Goal: Navigation & Orientation: Find specific page/section

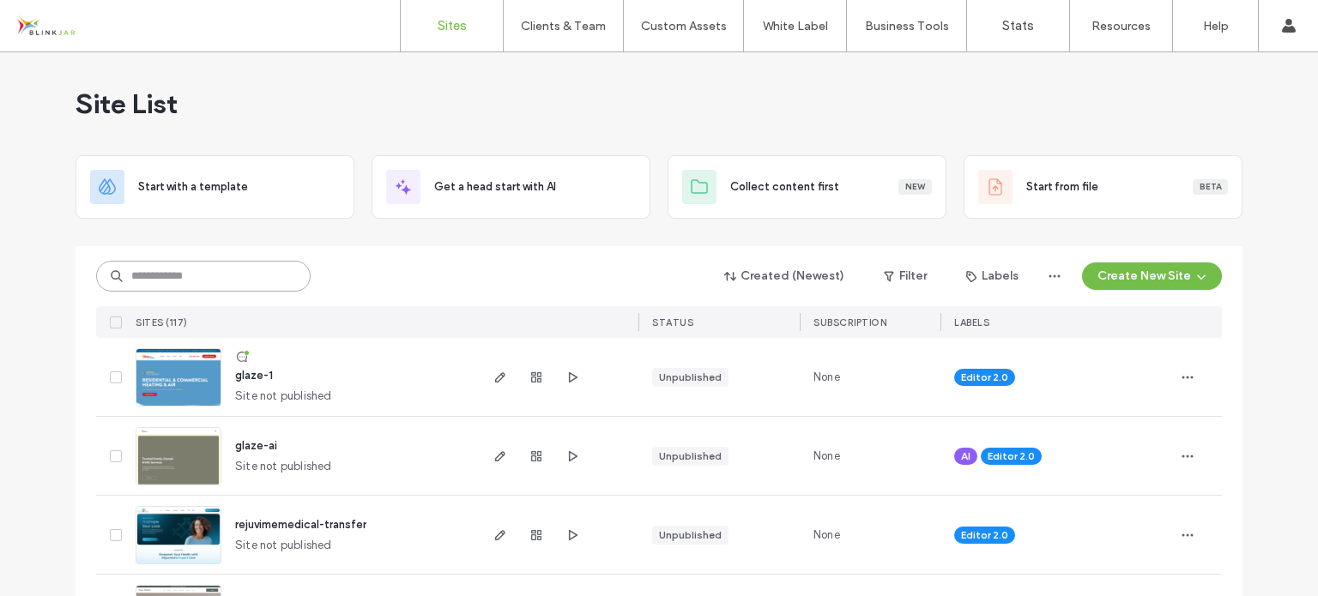
click at [255, 274] on input at bounding box center [203, 276] width 214 height 31
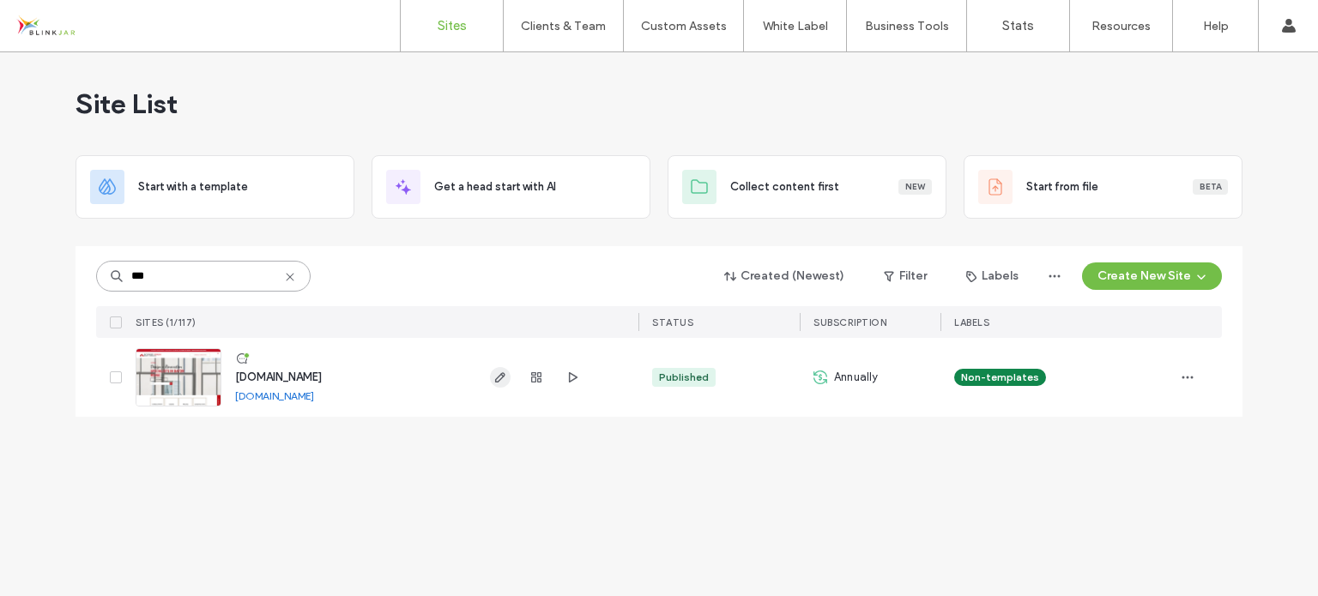
type input "***"
click at [494, 379] on icon "button" at bounding box center [500, 378] width 14 height 14
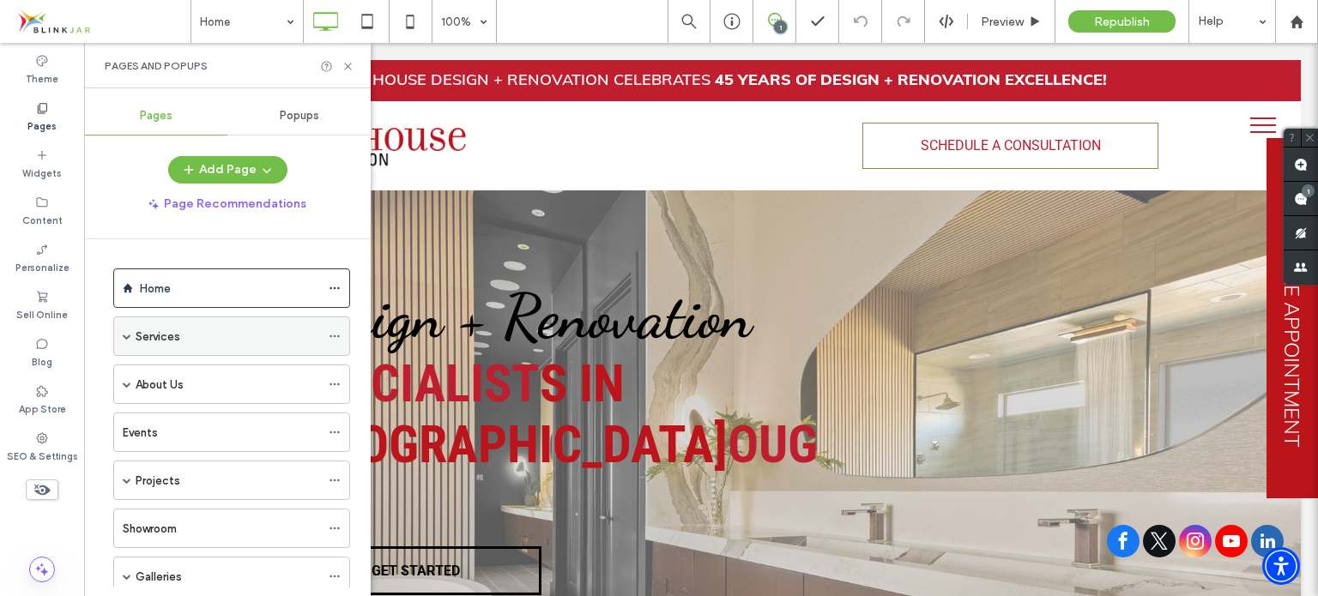
click at [144, 327] on label "Services" at bounding box center [158, 337] width 45 height 30
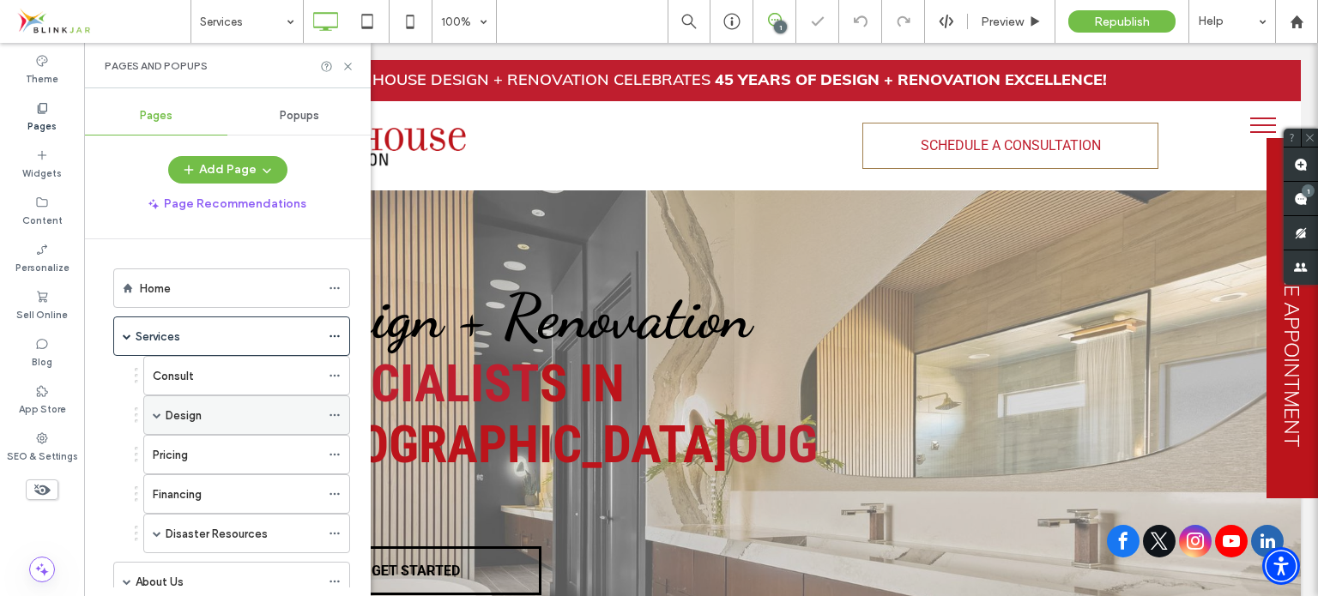
click at [166, 416] on label "Design" at bounding box center [184, 416] width 36 height 30
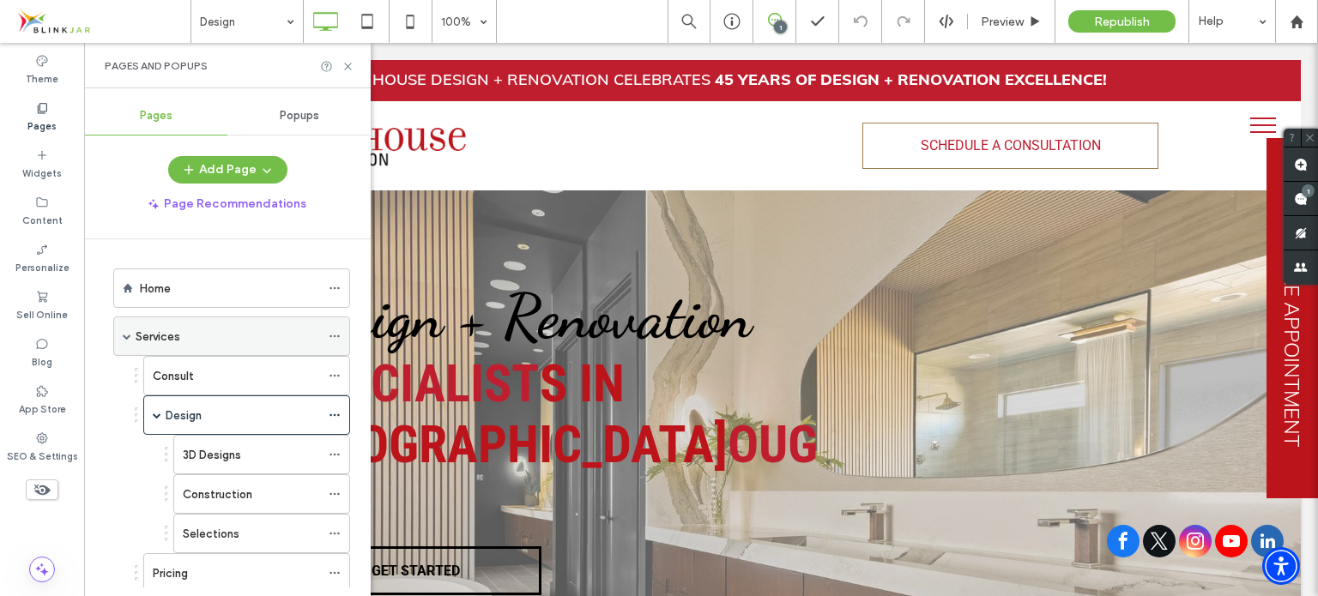
click at [127, 337] on span at bounding box center [127, 336] width 9 height 9
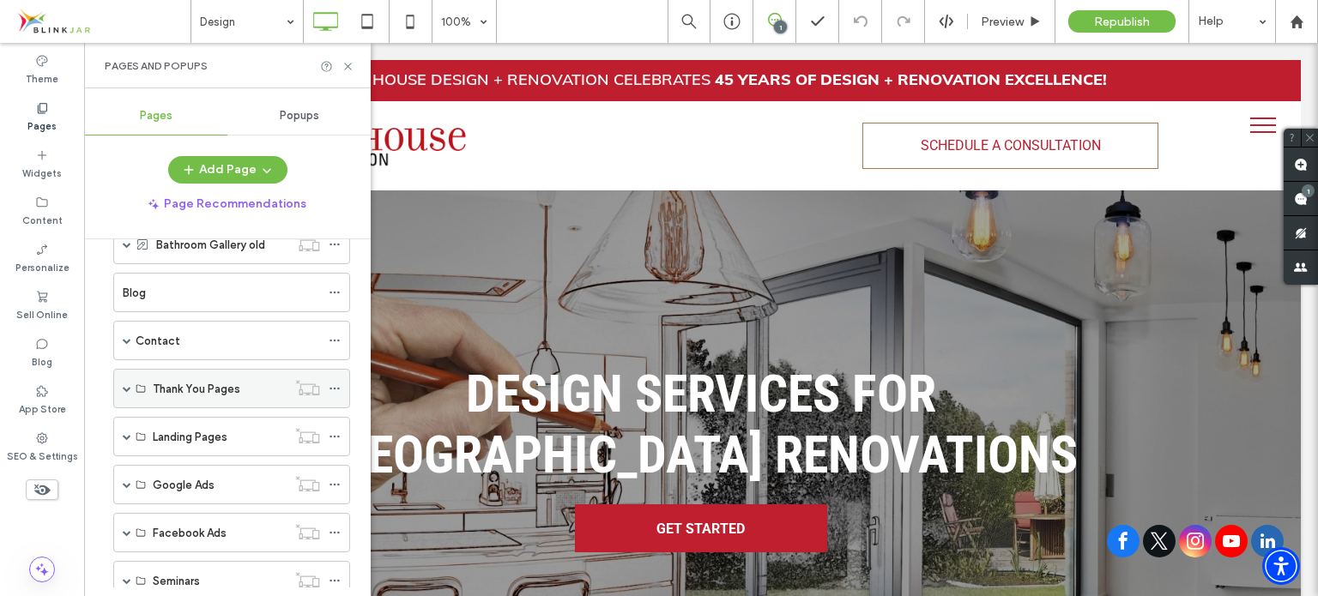
scroll to position [429, 0]
click at [130, 335] on span at bounding box center [127, 339] width 9 height 9
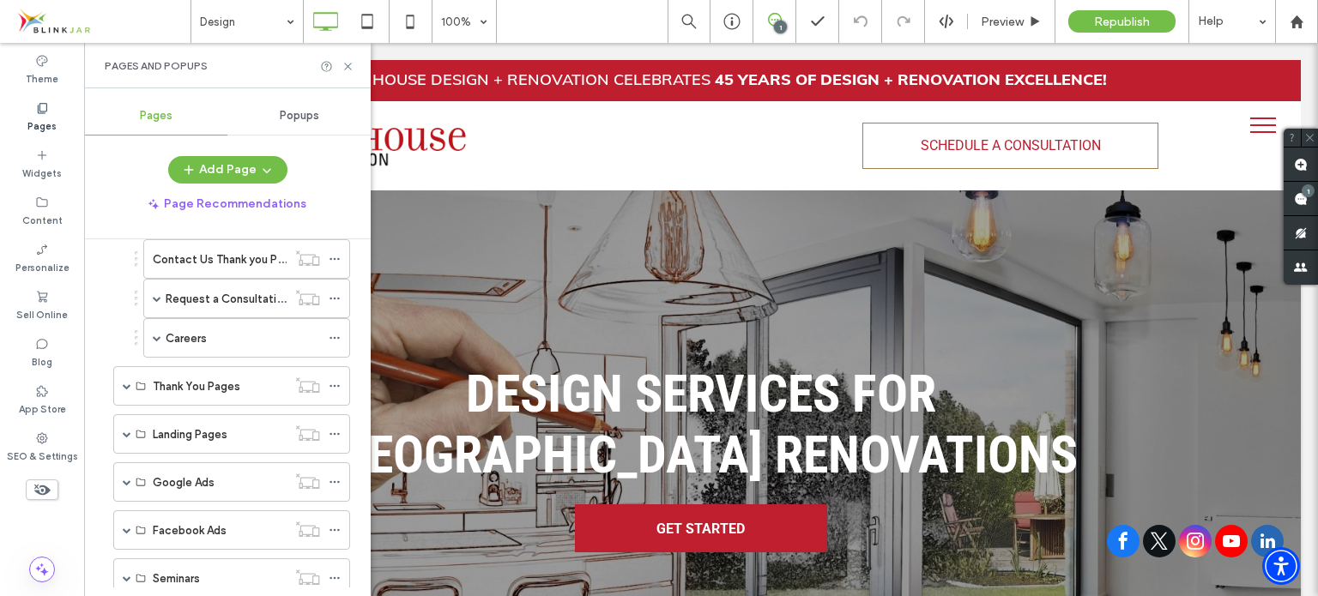
scroll to position [515, 0]
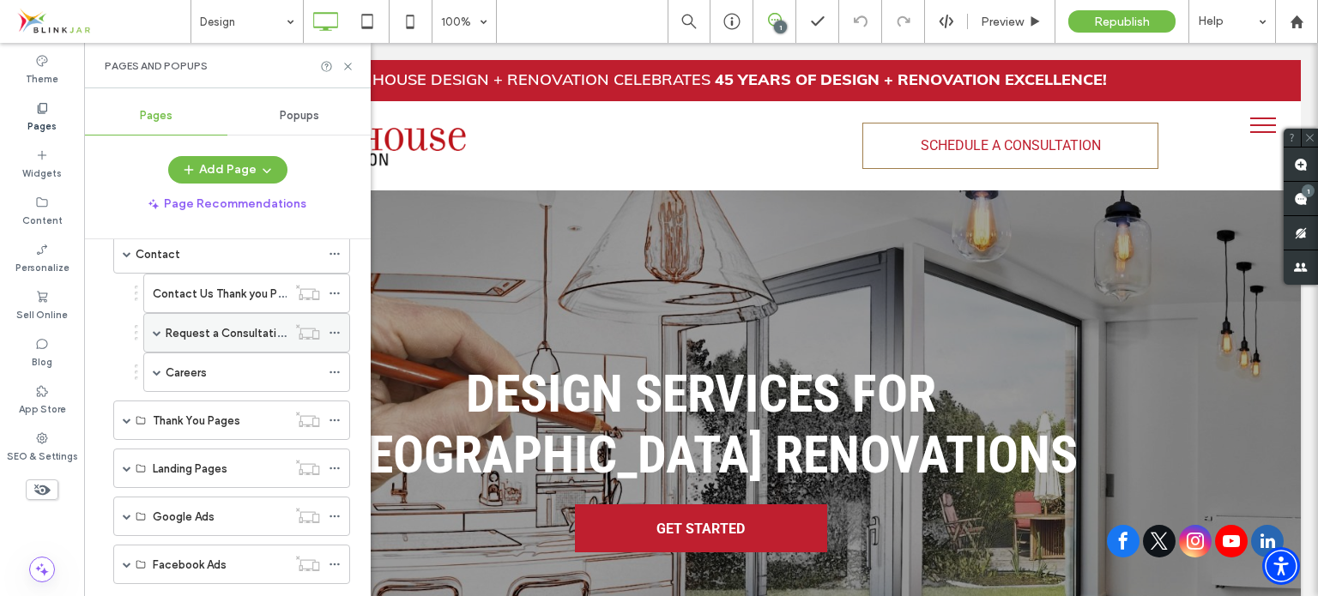
click at [155, 329] on span at bounding box center [157, 333] width 9 height 9
click at [207, 327] on label "Request a Consultation" at bounding box center [228, 333] width 124 height 30
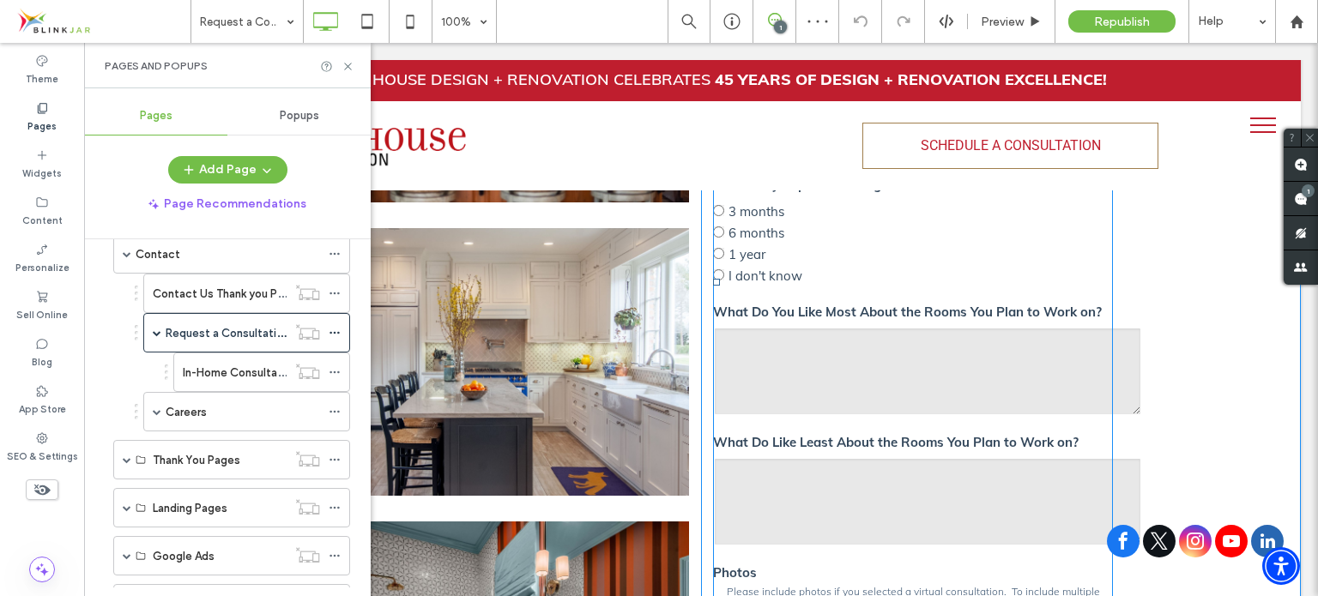
scroll to position [343, 0]
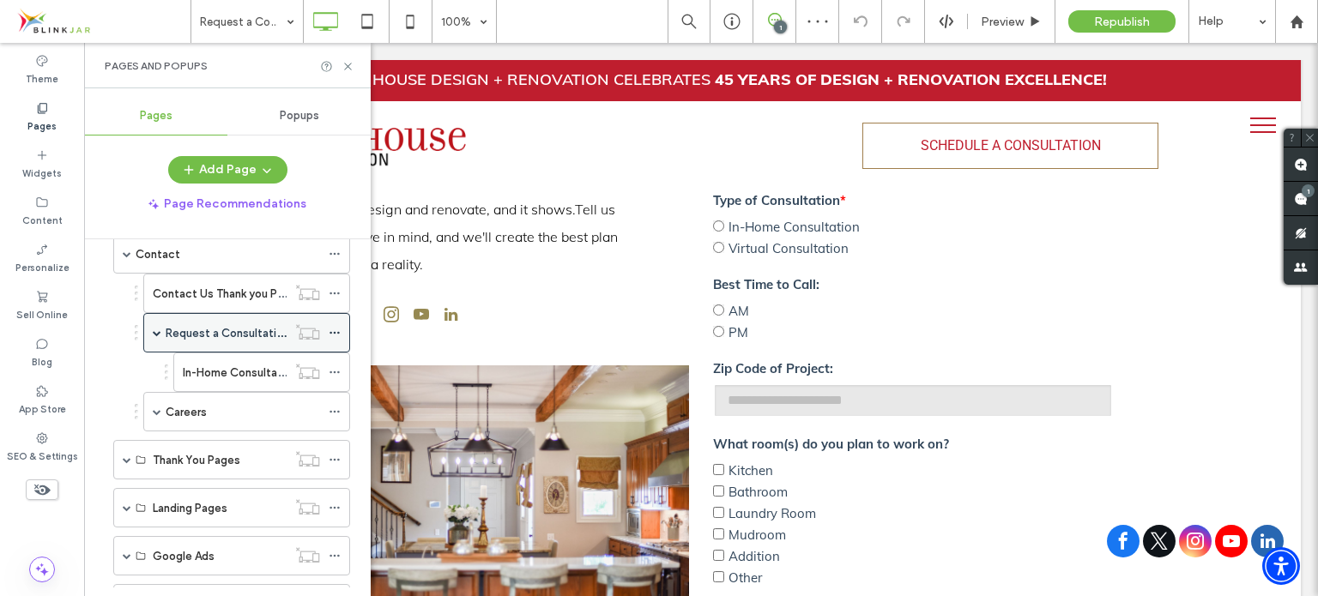
click at [160, 329] on span at bounding box center [157, 333] width 9 height 9
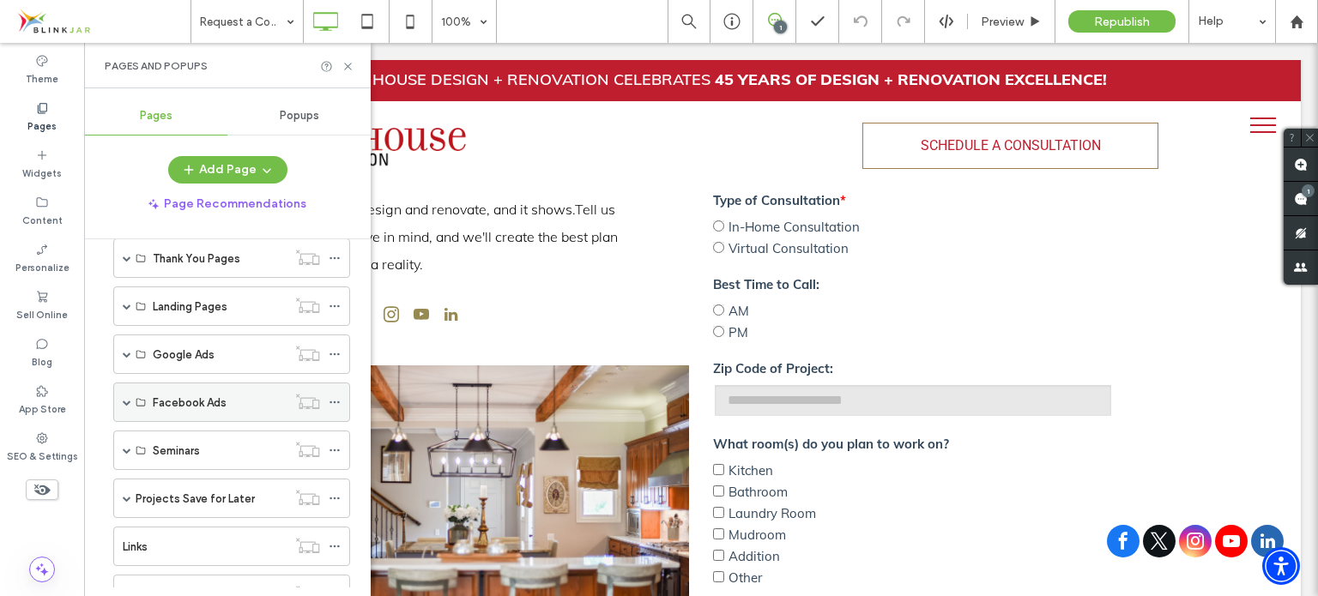
scroll to position [686, 0]
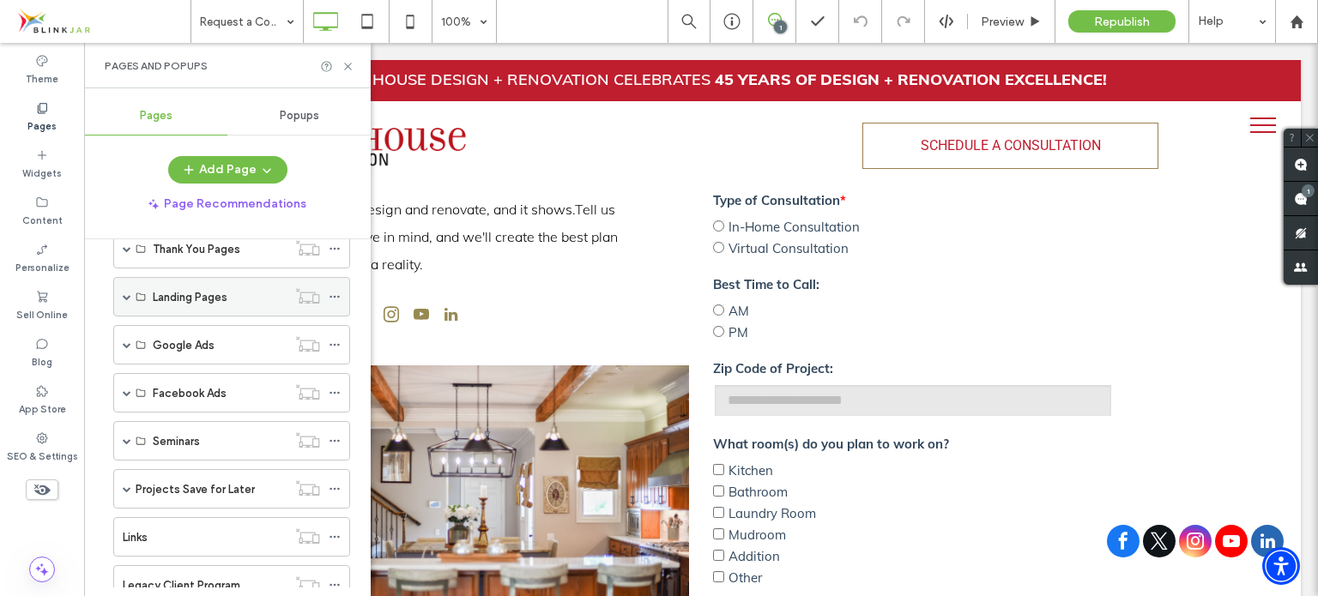
click at [127, 293] on span at bounding box center [127, 297] width 9 height 9
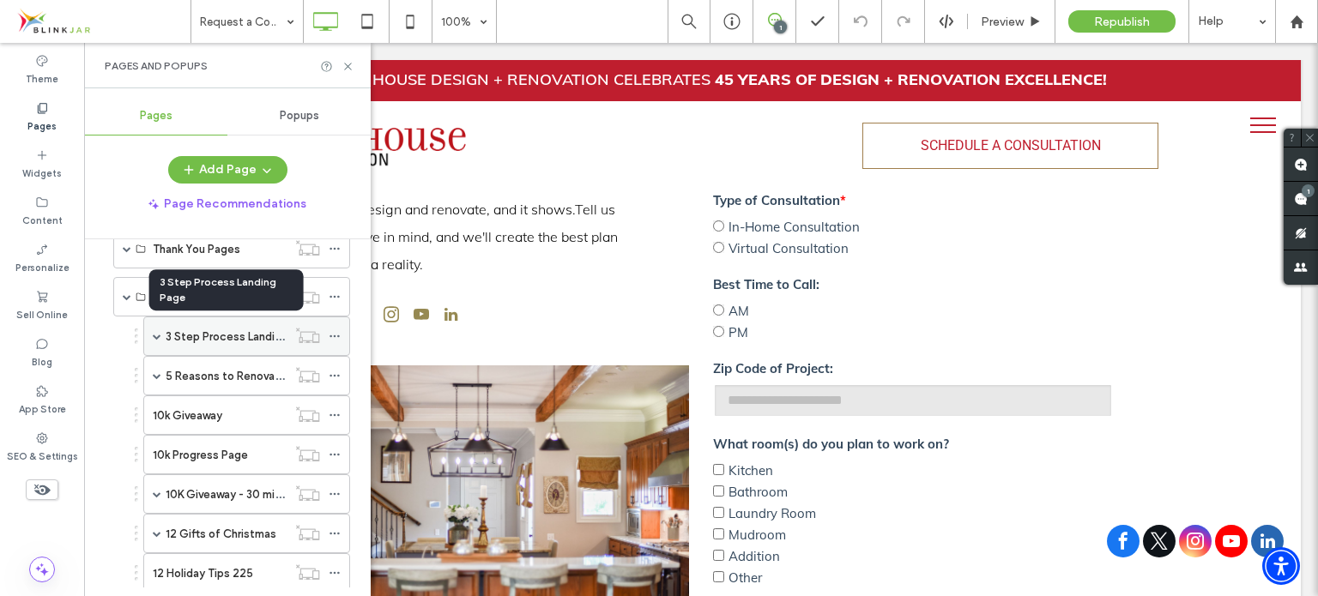
click at [178, 331] on label "3 Step Process Landing Page" at bounding box center [241, 337] width 151 height 30
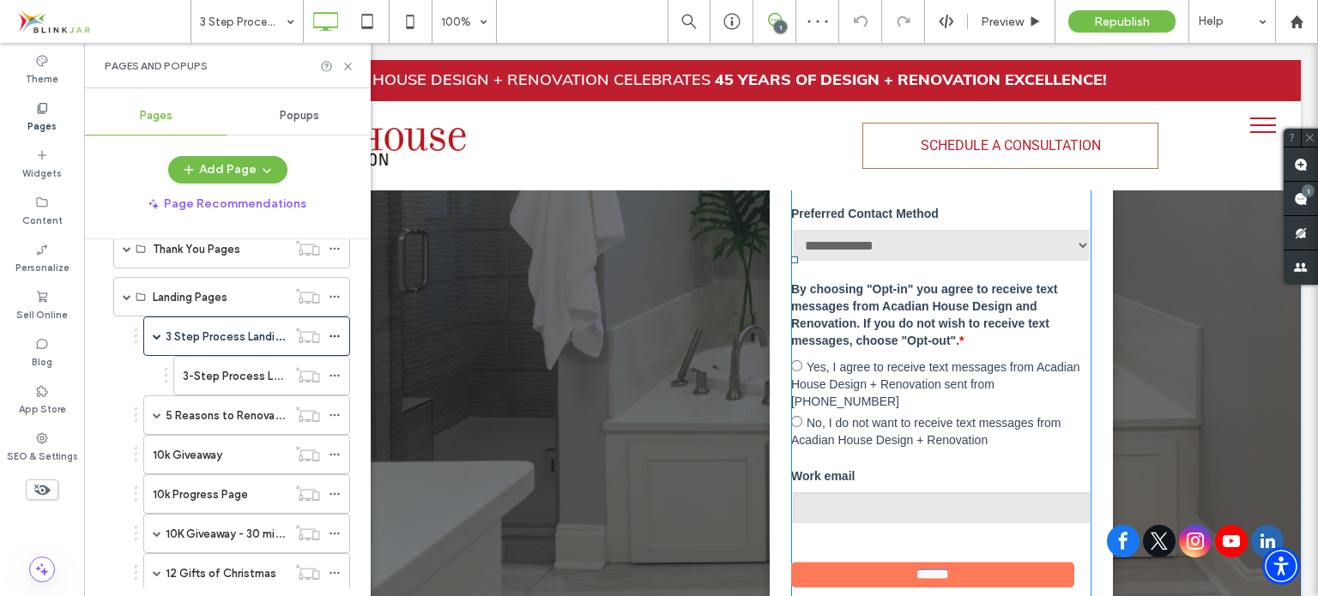
scroll to position [772, 0]
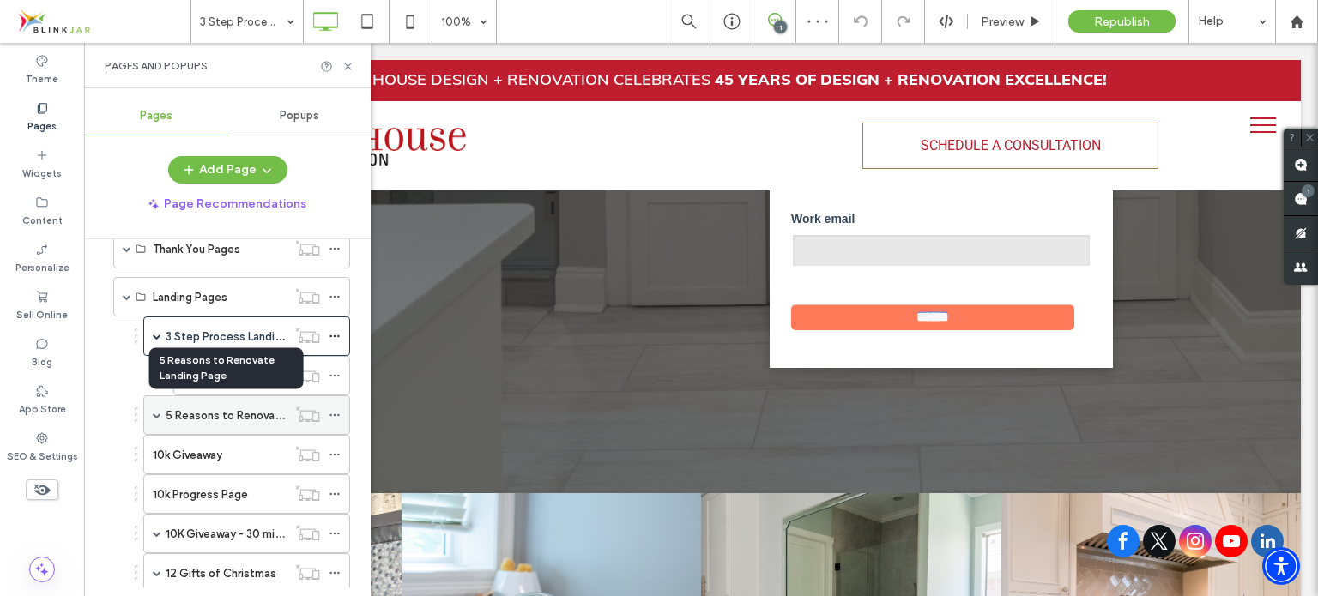
click at [167, 405] on label "5 Reasons to Renovate Landing Page" at bounding box center [262, 416] width 192 height 30
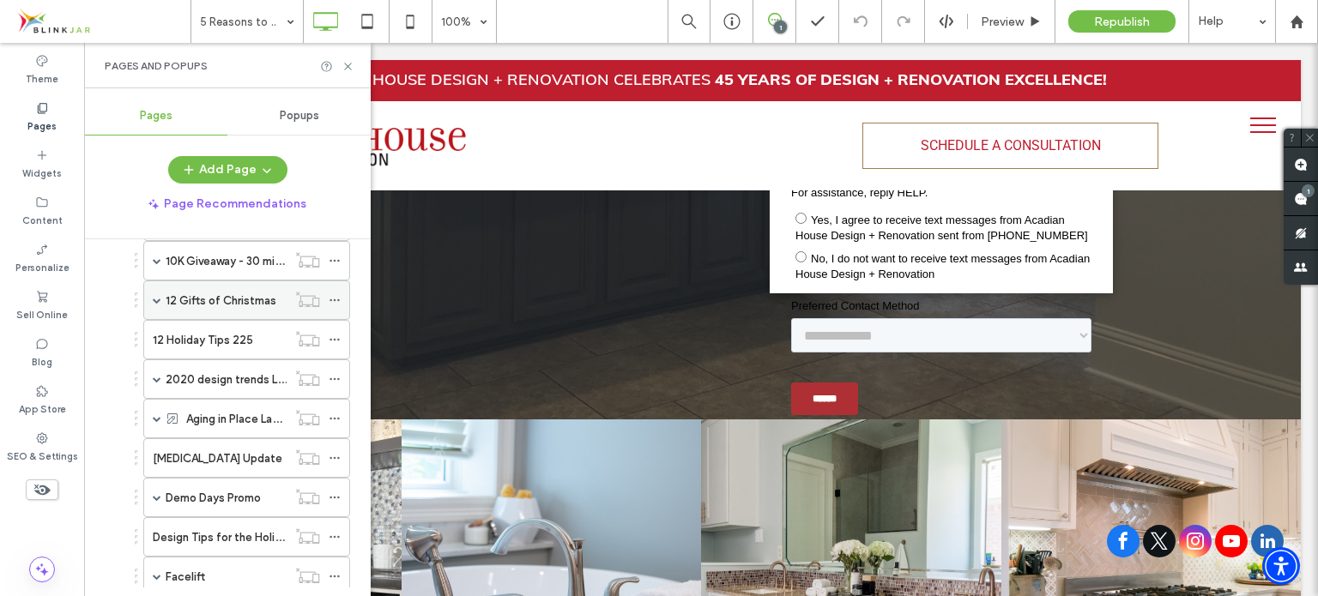
scroll to position [1030, 0]
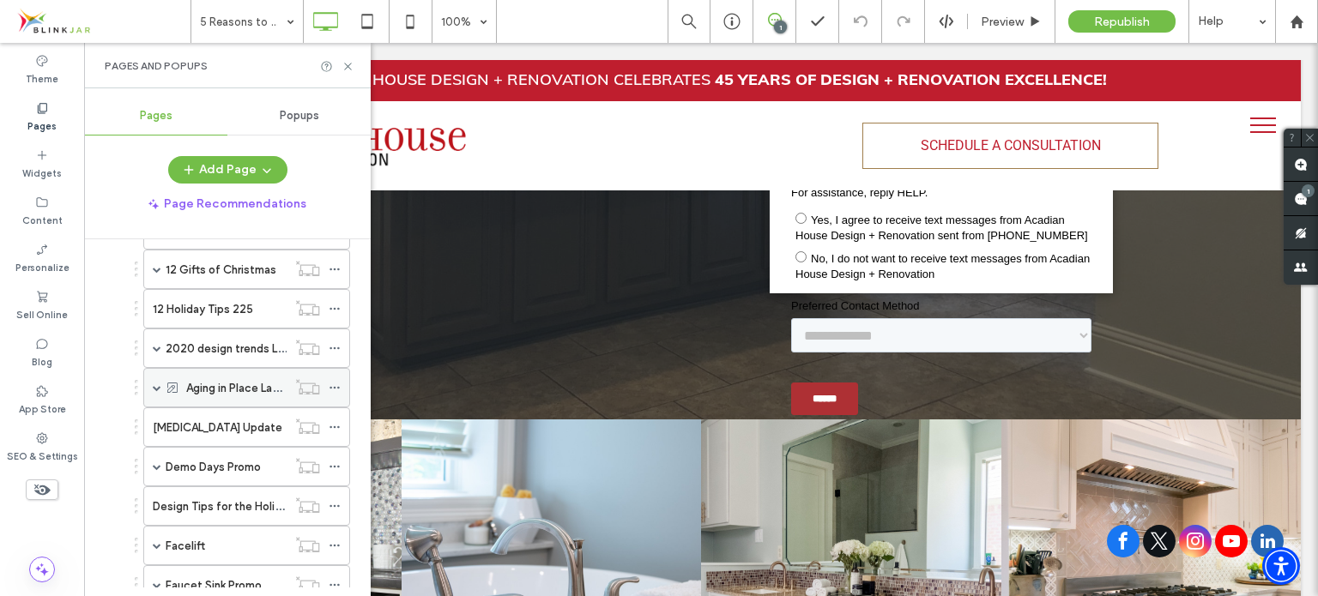
click at [155, 383] on span at bounding box center [157, 387] width 9 height 9
click at [232, 383] on label "Aging in Place Landing Page" at bounding box center [257, 388] width 143 height 30
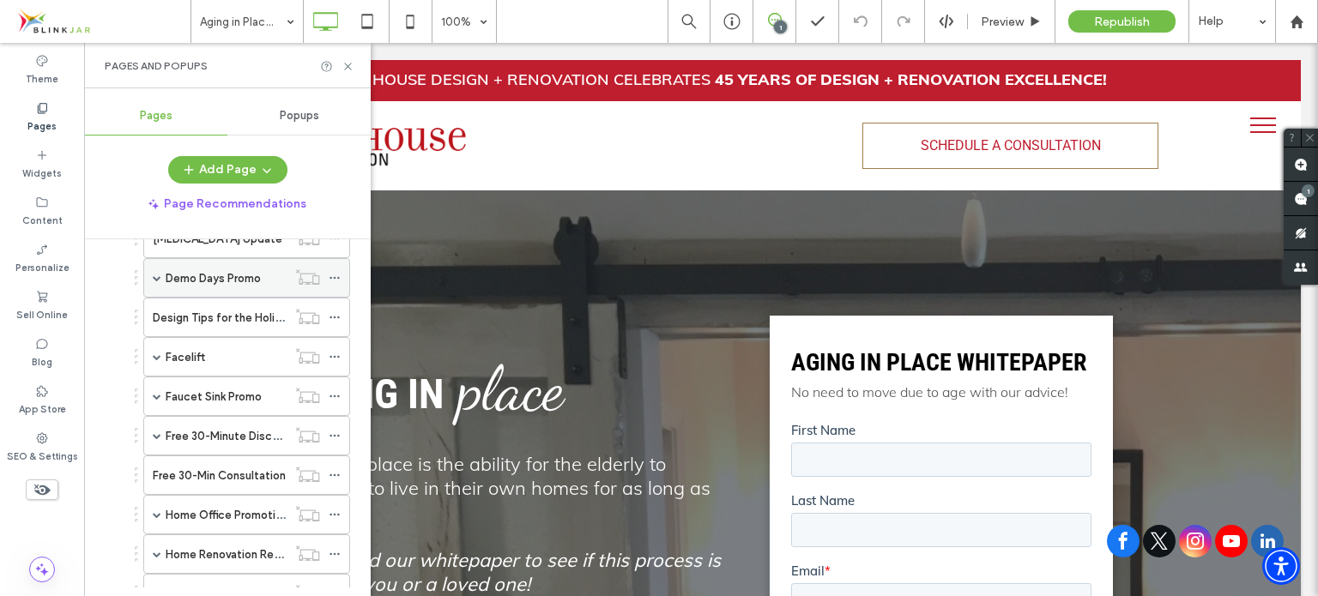
scroll to position [1287, 0]
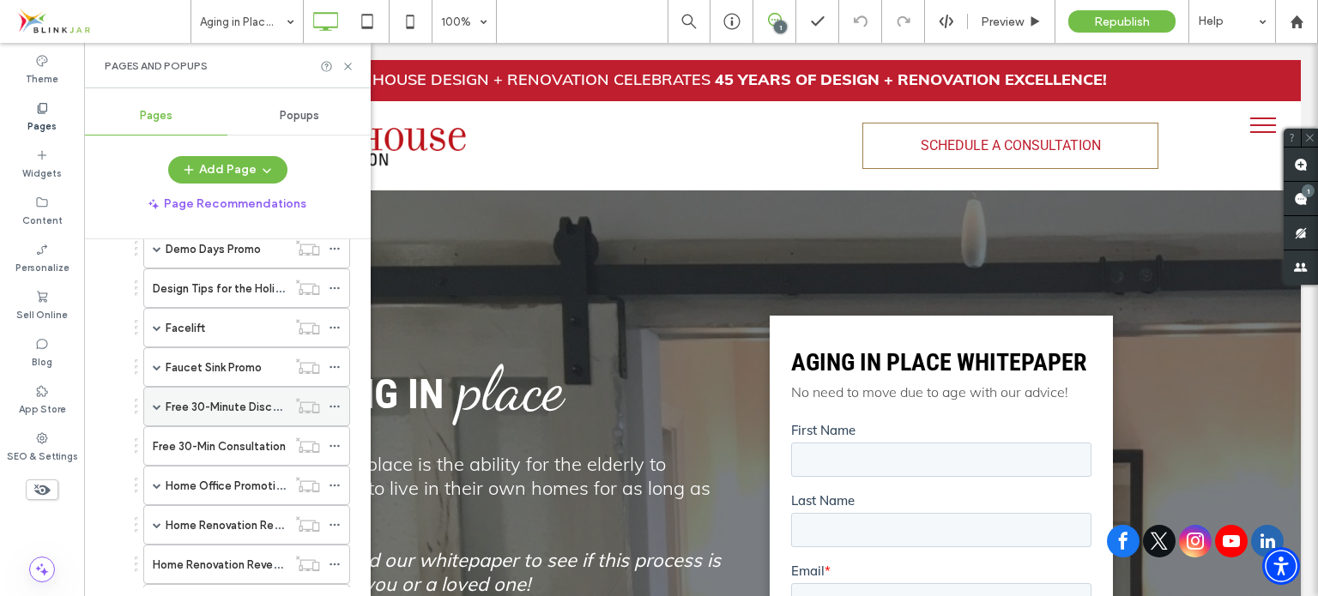
click at [158, 402] on span at bounding box center [157, 406] width 9 height 9
click at [230, 397] on label "Free 30-Minute Discovery Call" at bounding box center [244, 407] width 157 height 30
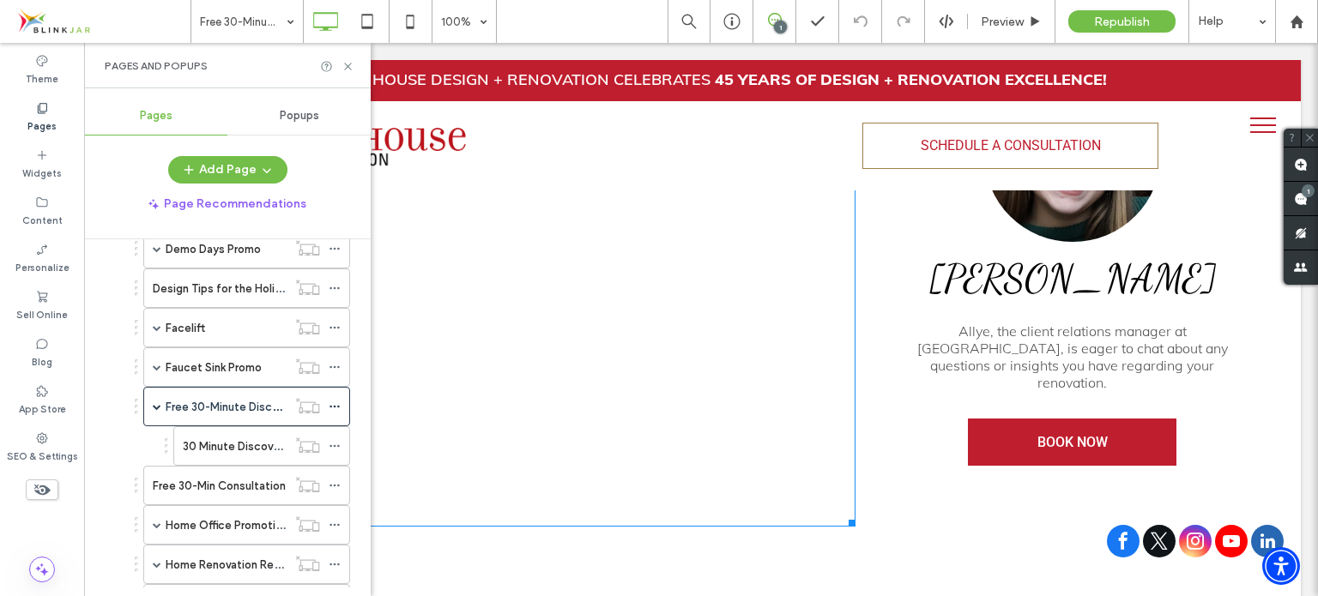
scroll to position [858, 0]
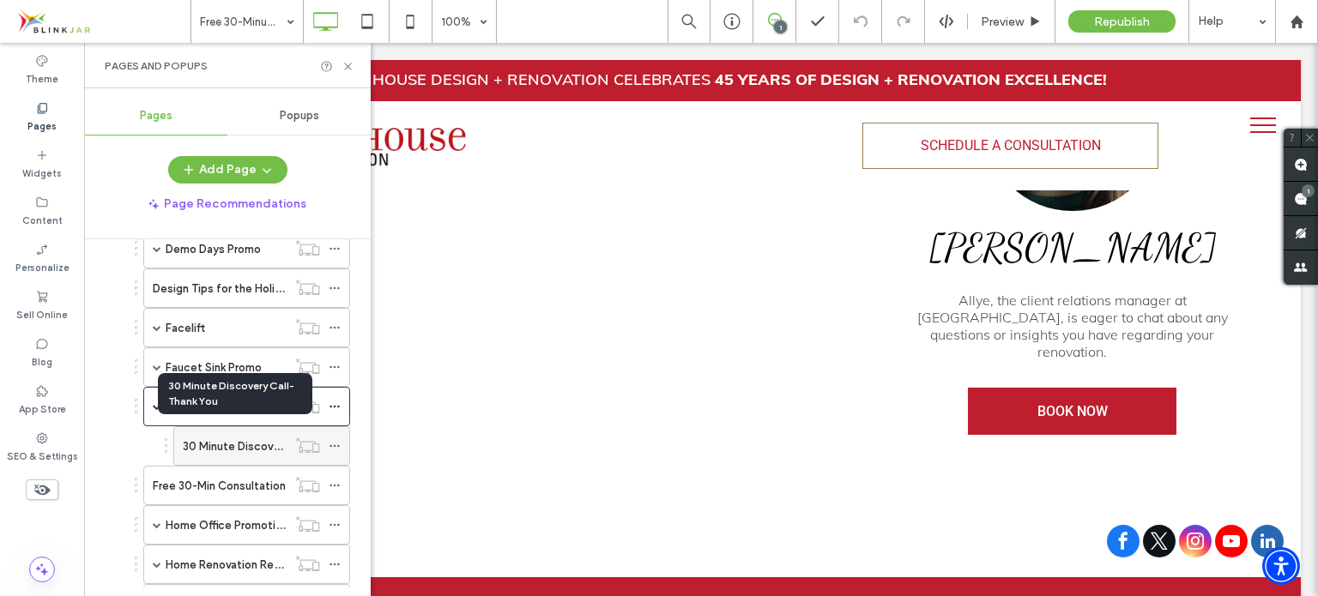
click at [256, 432] on label "30 Minute Discovery Call- Thank You" at bounding box center [277, 447] width 189 height 30
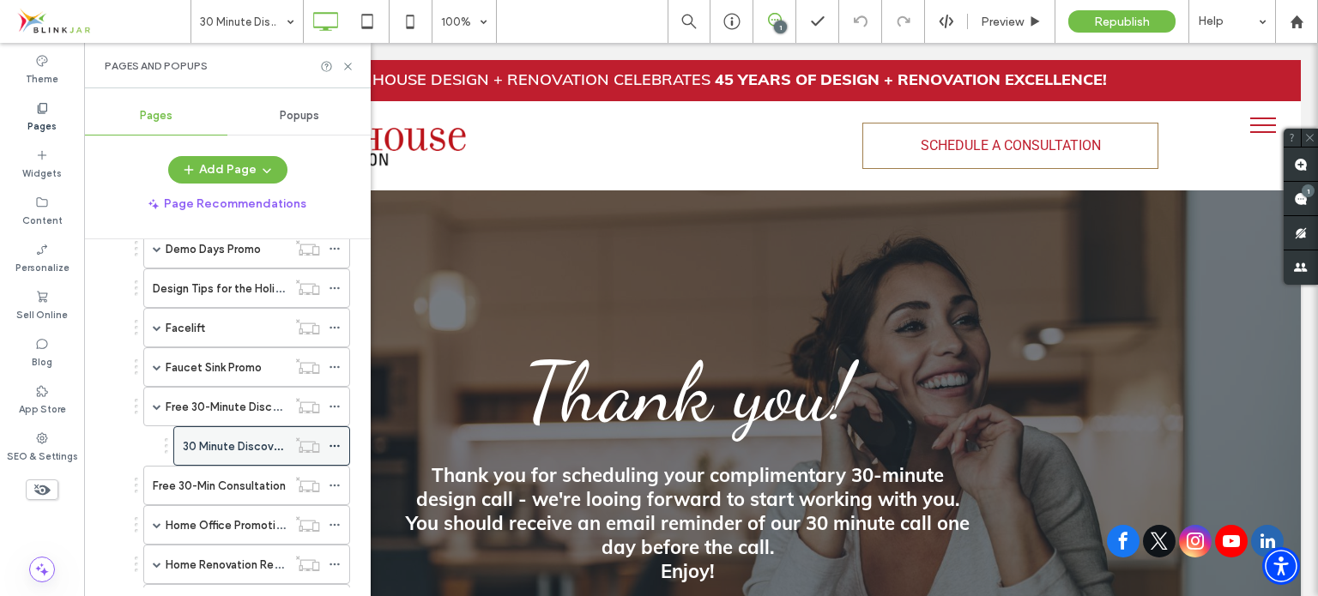
click at [328, 437] on div at bounding box center [308, 445] width 42 height 17
click at [335, 445] on use at bounding box center [333, 446] width 9 height 3
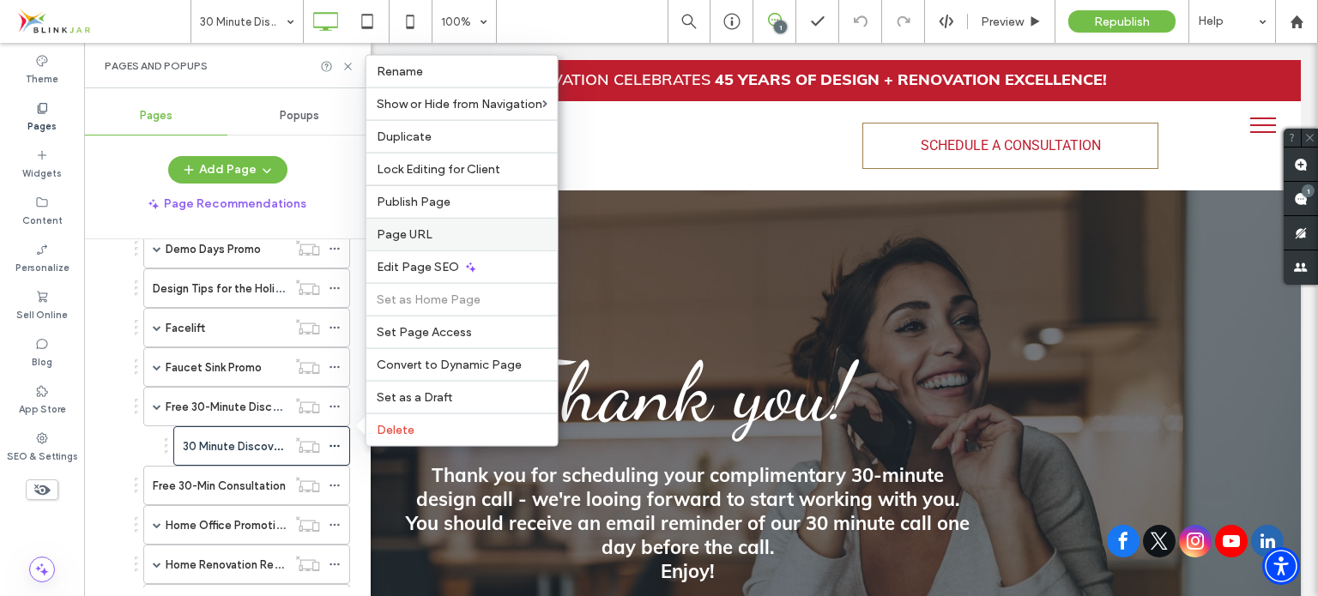
click at [422, 234] on span "Page URL" at bounding box center [405, 234] width 56 height 15
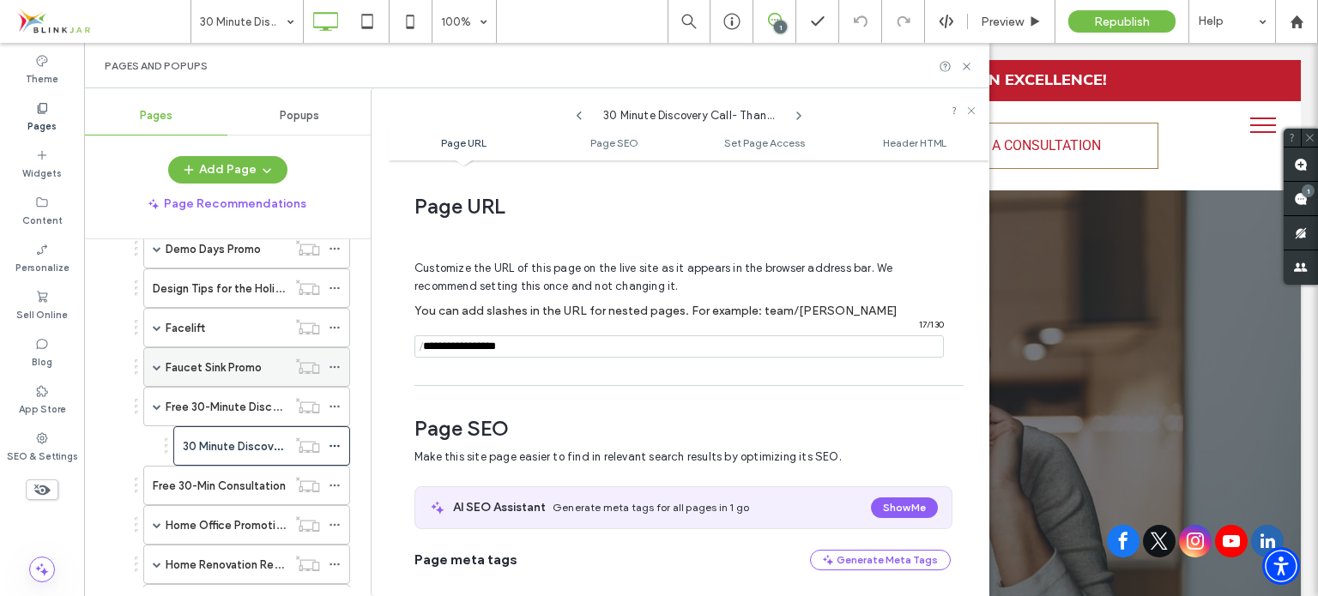
drag, startPoint x: 553, startPoint y: 346, endPoint x: 338, endPoint y: 342, distance: 215.4
click at [338, 342] on div "Pages Popups Add Page Page Recommendations Home Services Consult Design 3D Desi…" at bounding box center [536, 342] width 905 height 508
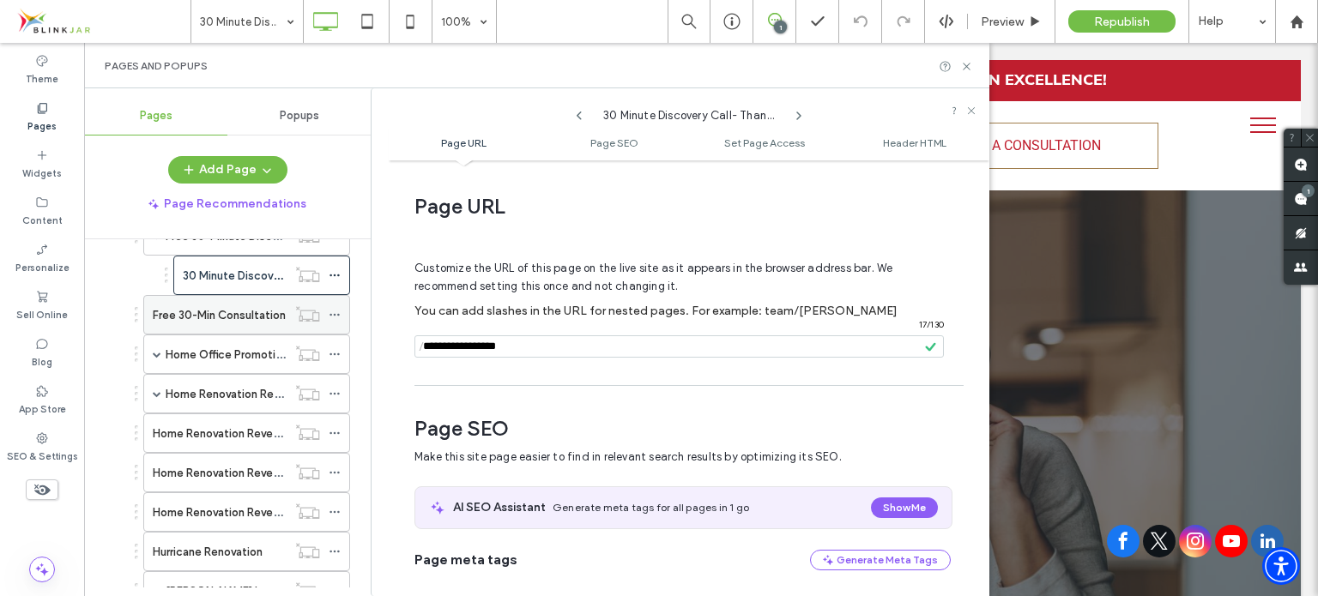
scroll to position [1458, 0]
click at [176, 301] on label "Free 30-Min Consultation" at bounding box center [219, 314] width 133 height 30
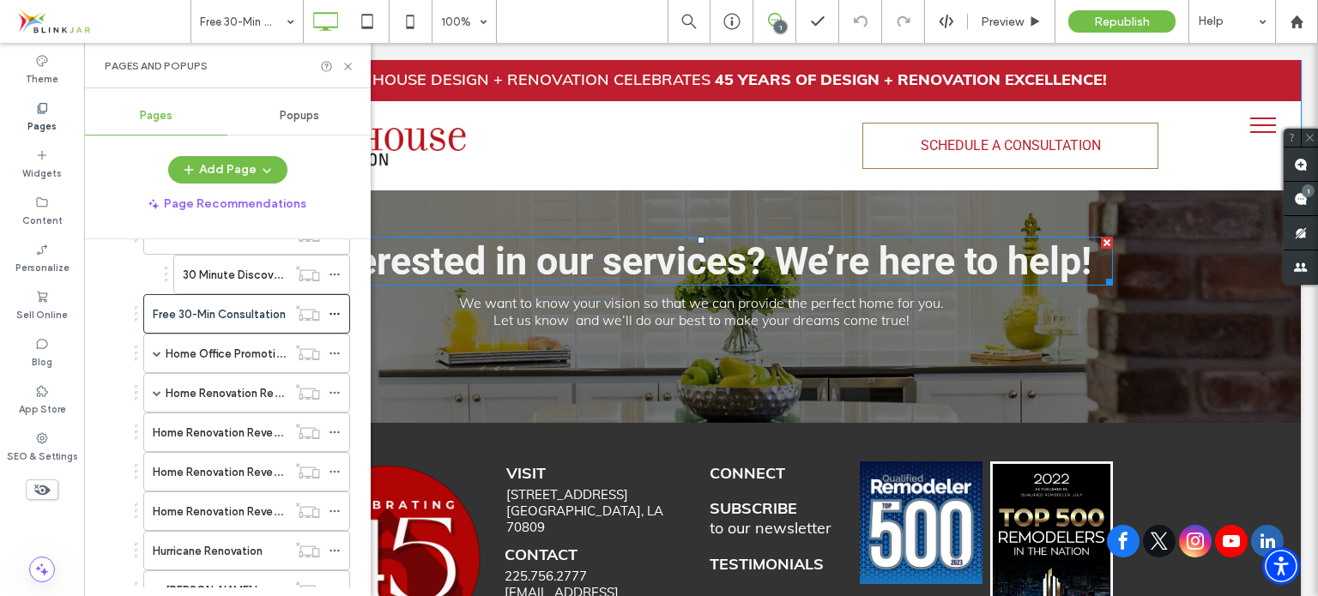
scroll to position [858, 0]
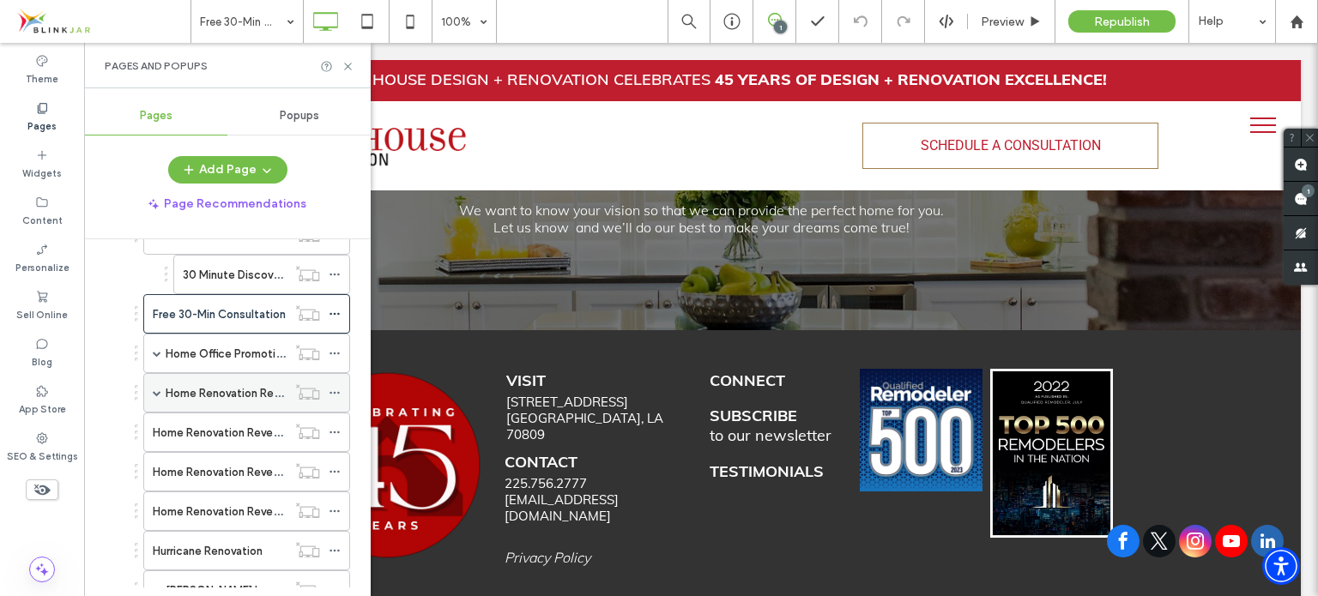
click at [198, 383] on label "Home Renovation Reveal" at bounding box center [230, 393] width 129 height 30
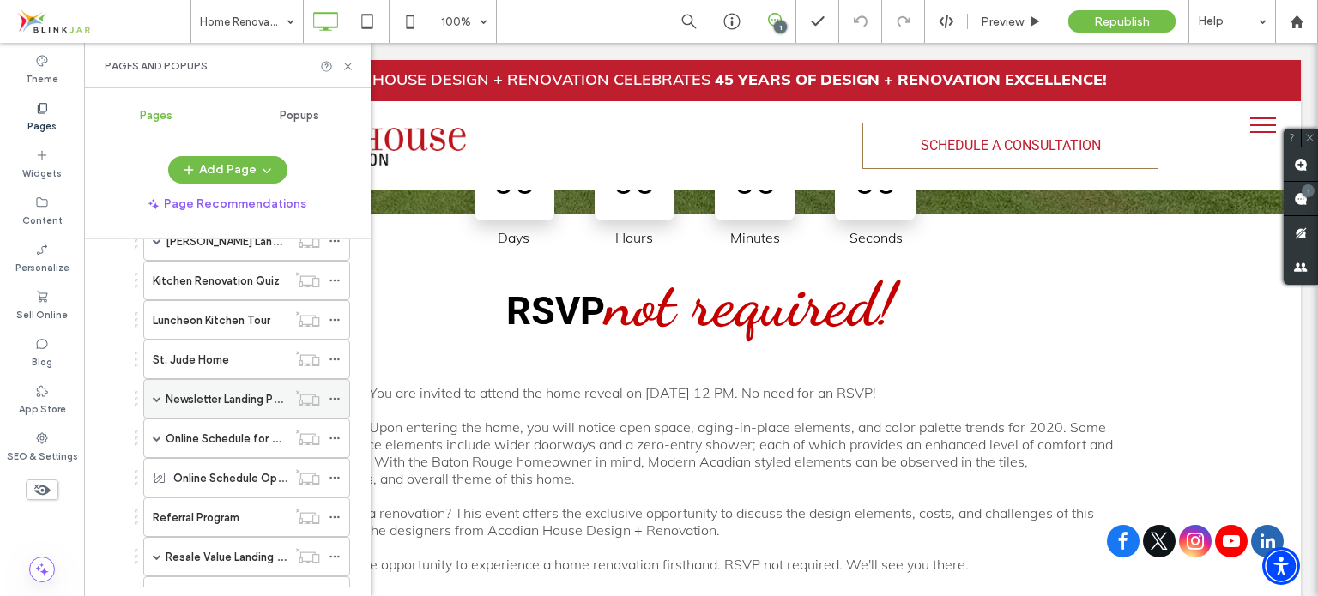
scroll to position [1887, 0]
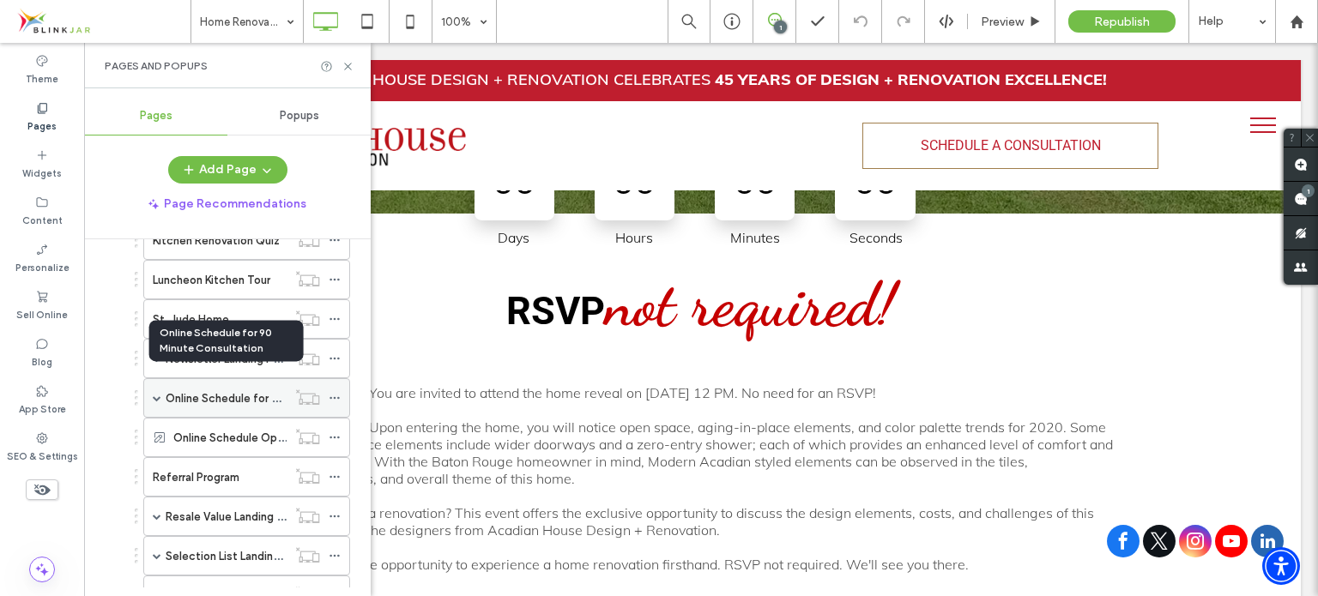
click at [197, 383] on label "Online Schedule for 90 Minute Consultation" at bounding box center [280, 398] width 229 height 30
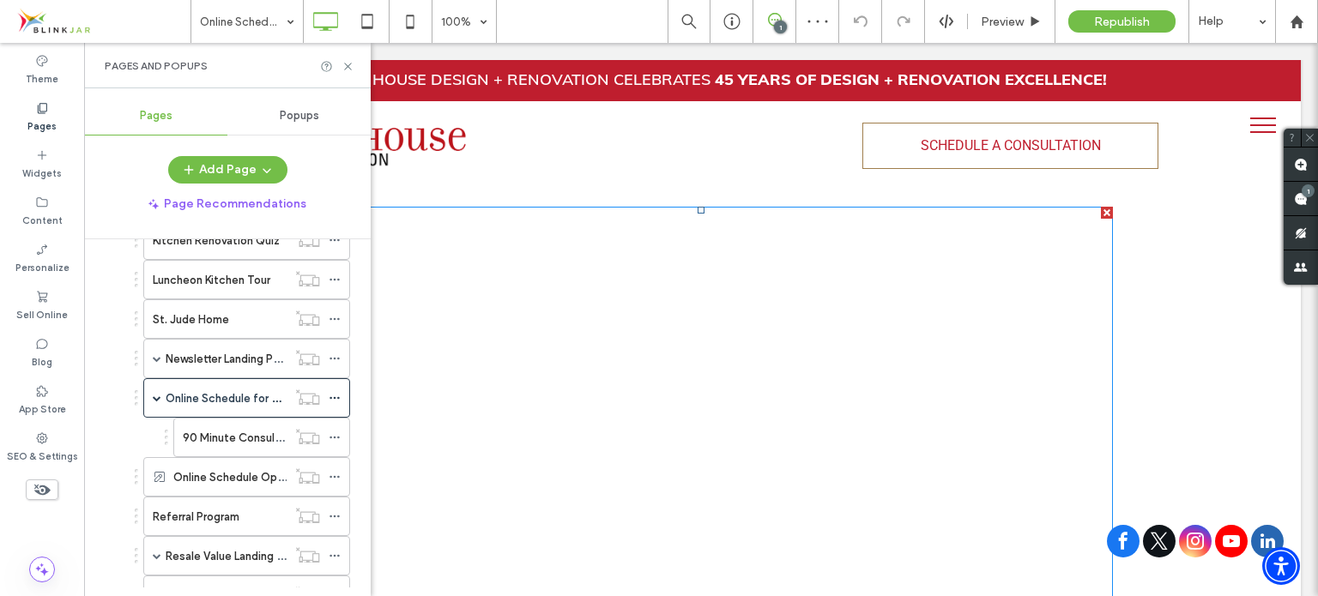
scroll to position [515, 0]
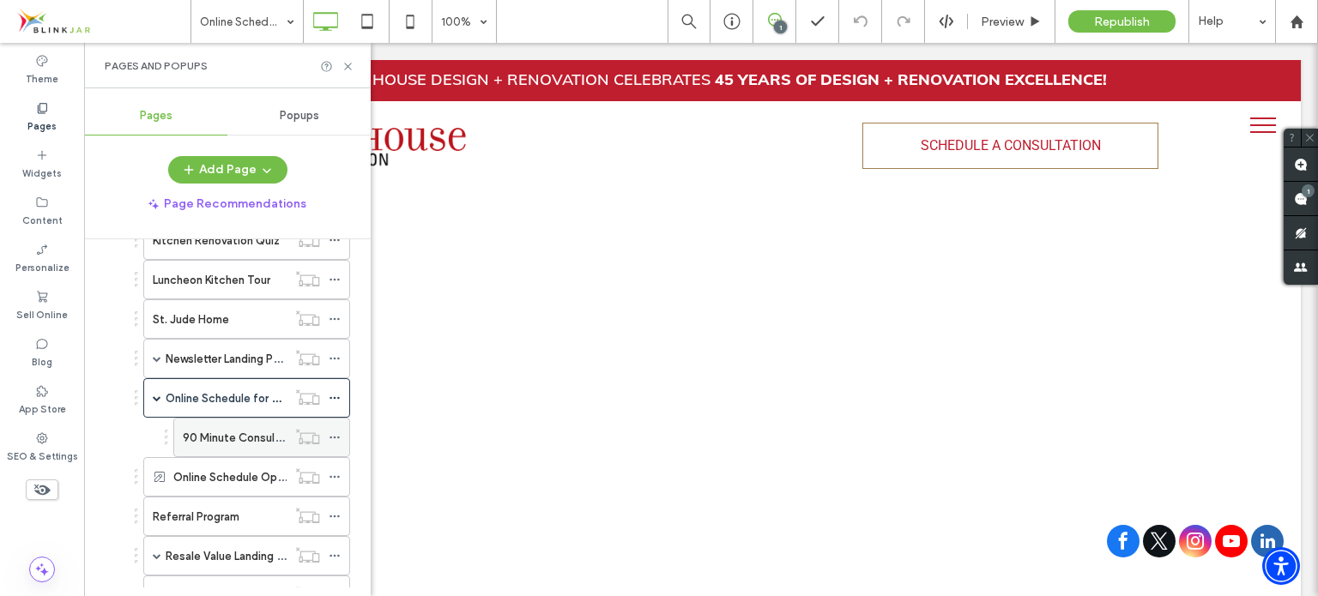
click at [220, 423] on label "90 Minute Consultation - Thank You" at bounding box center [276, 438] width 186 height 30
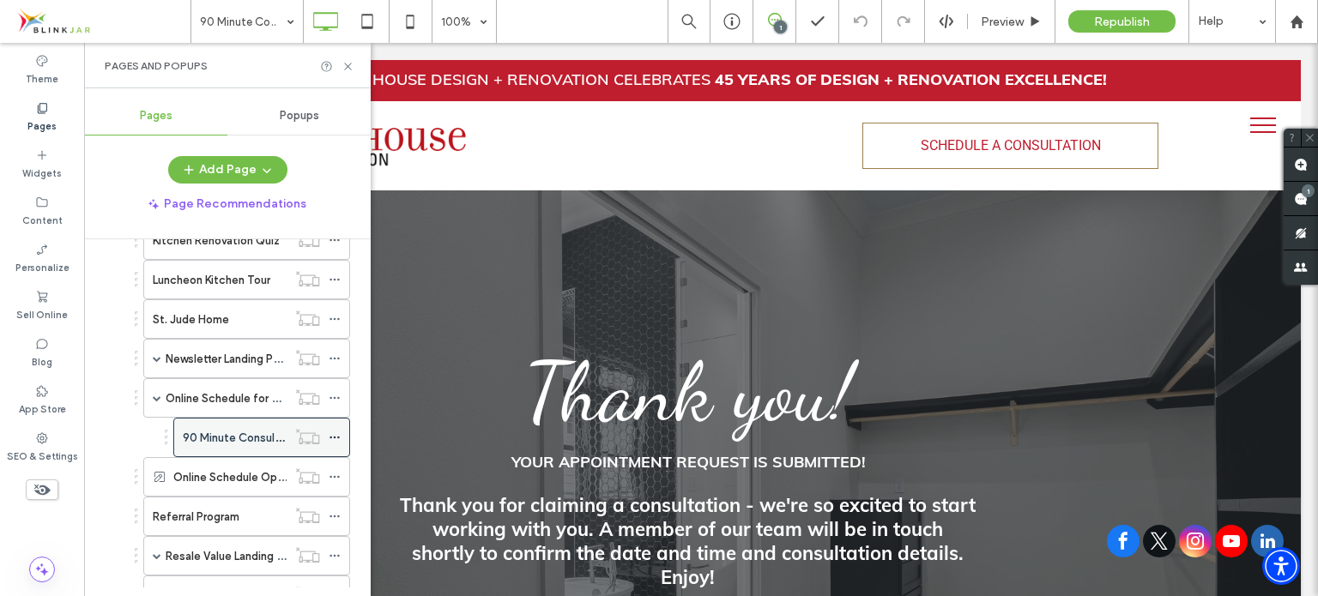
click at [329, 432] on icon at bounding box center [335, 438] width 12 height 12
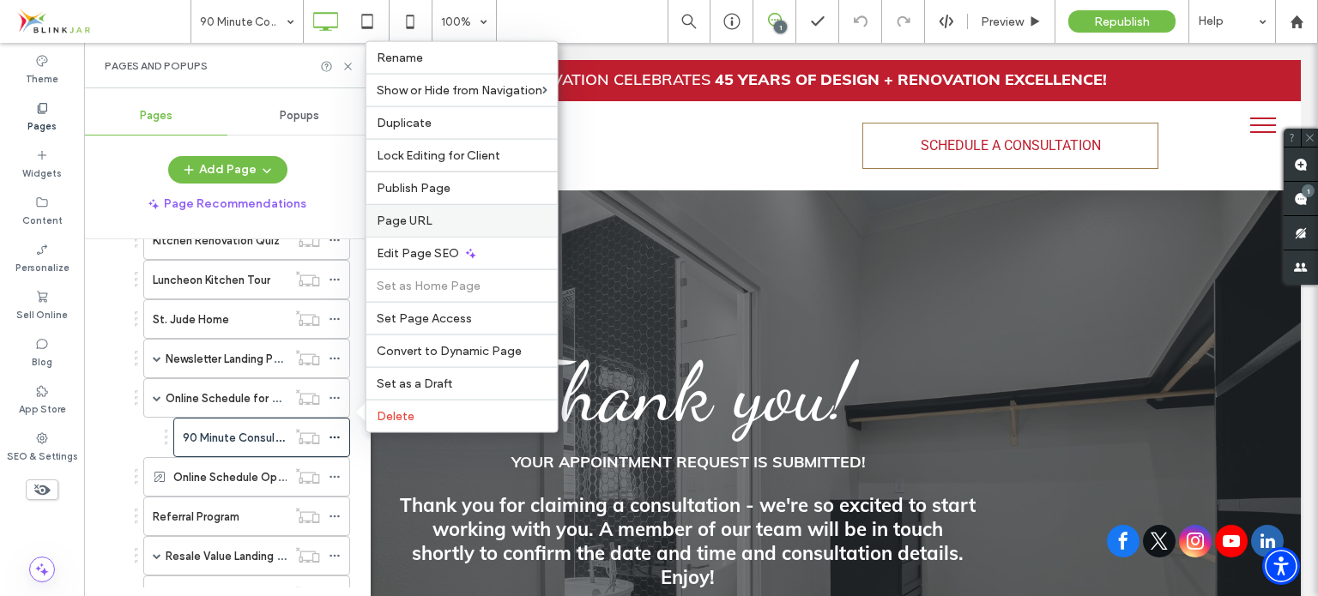
click at [456, 227] on label "Page URL" at bounding box center [462, 221] width 171 height 15
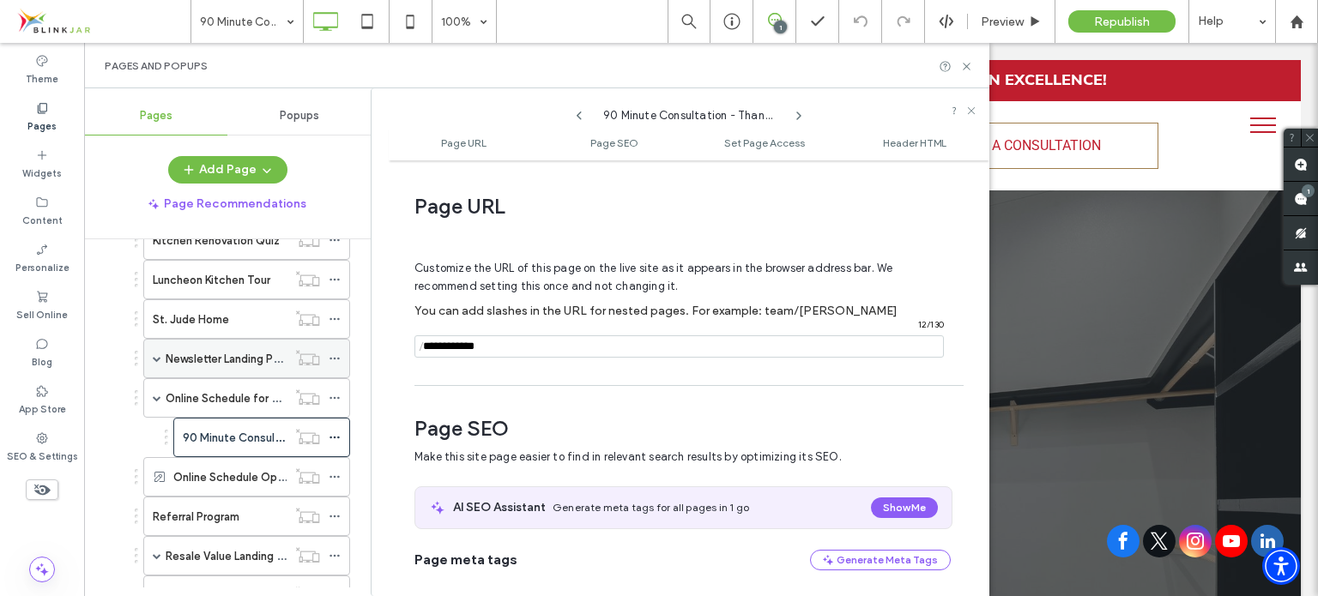
drag, startPoint x: 595, startPoint y: 350, endPoint x: 323, endPoint y: 345, distance: 272.0
click at [323, 345] on div "Pages Popups Add Page Page Recommendations Home Services Consult Design 3D Desi…" at bounding box center [536, 342] width 905 height 508
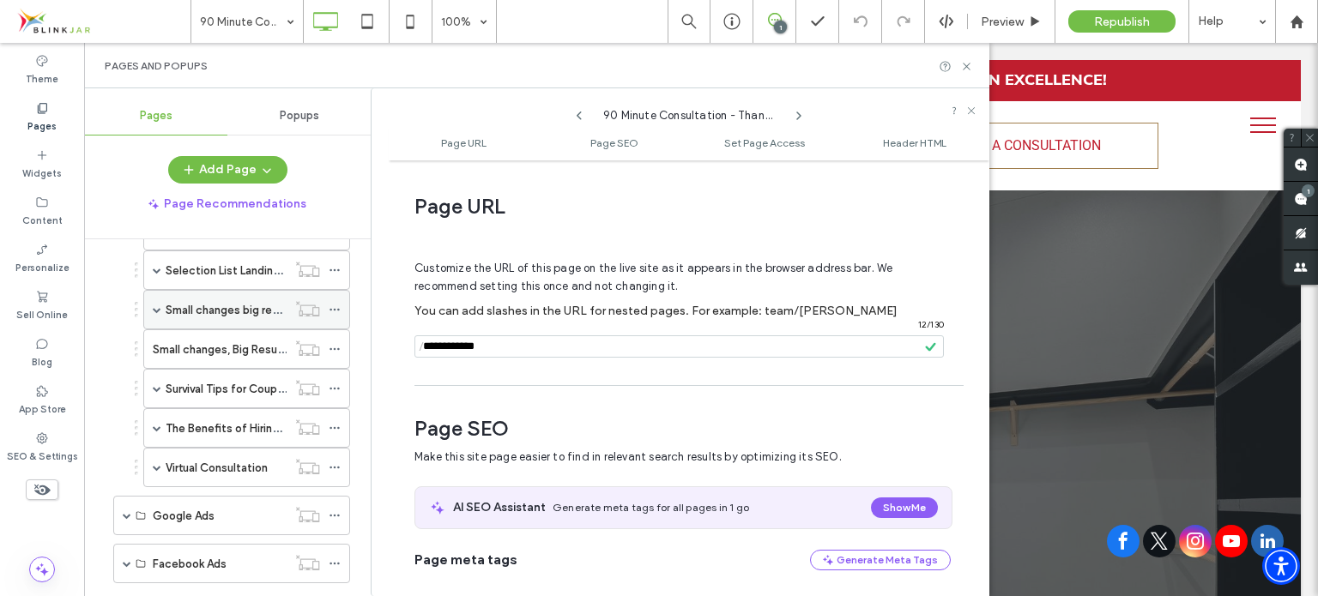
scroll to position [2231, 0]
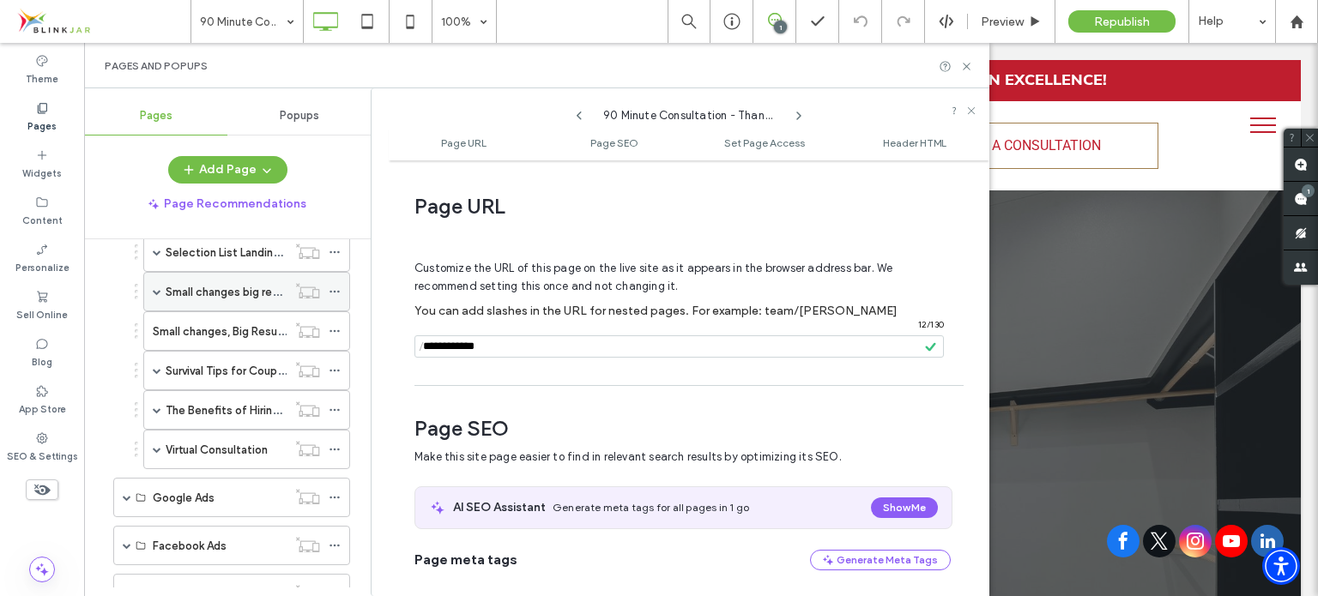
click at [231, 435] on label "Virtual Consultation" at bounding box center [217, 450] width 102 height 30
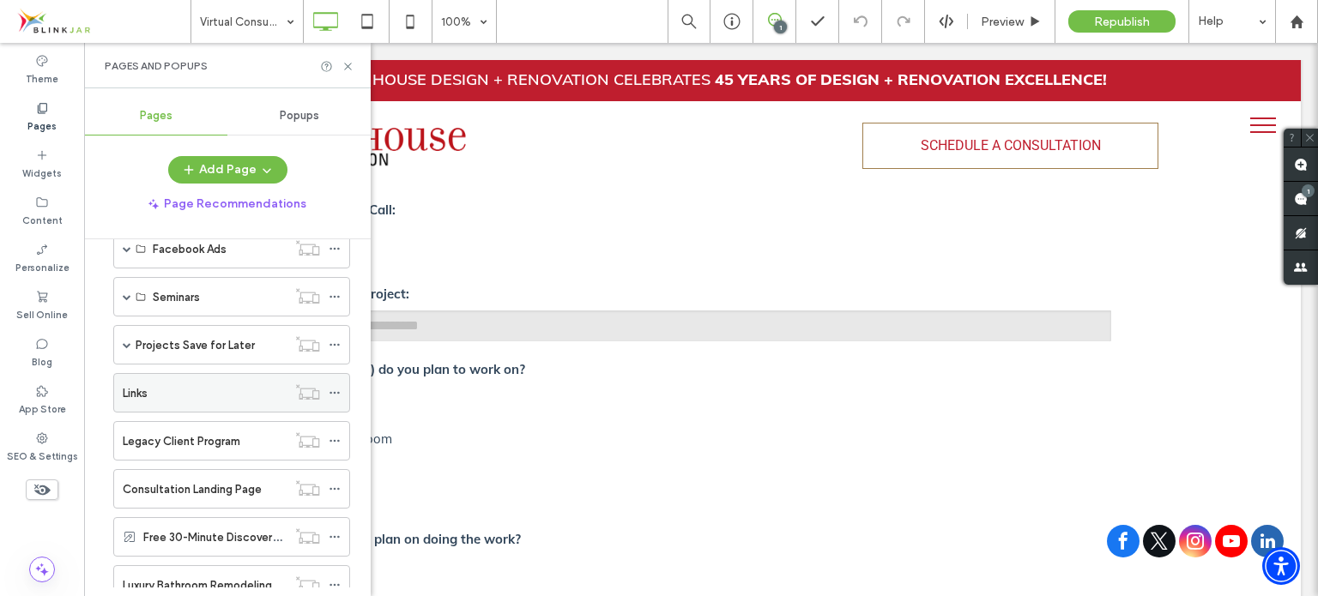
scroll to position [2602, 0]
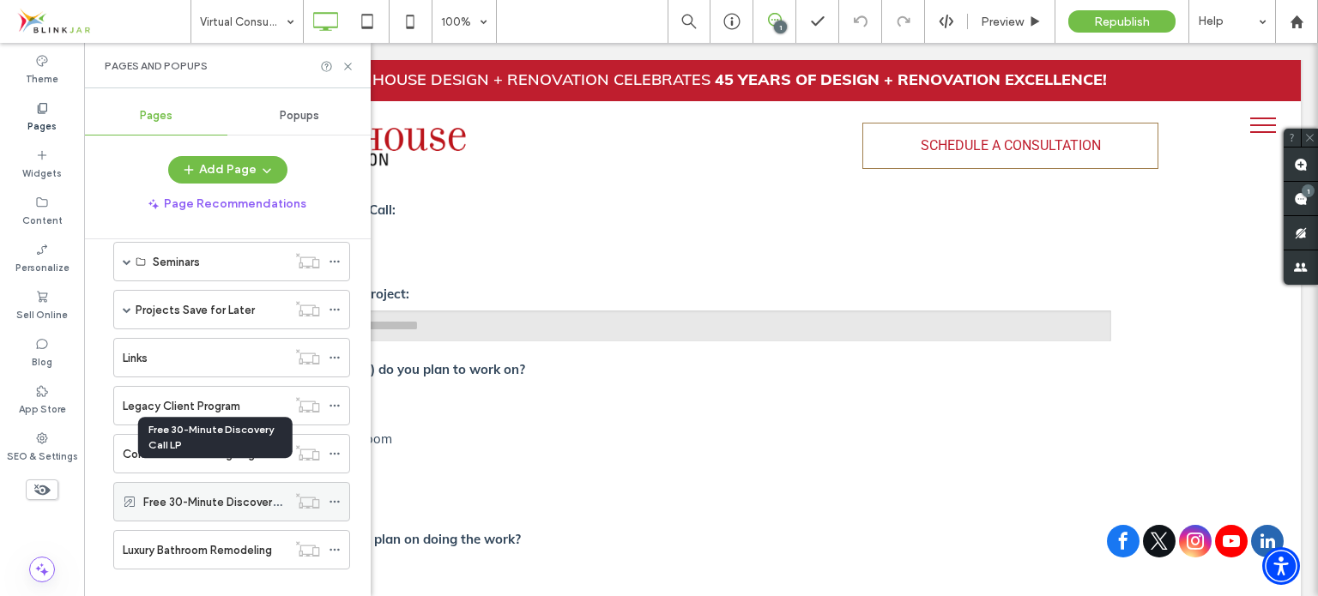
click at [220, 487] on label "Free 30-Minute Discovery Call LP" at bounding box center [229, 502] width 172 height 30
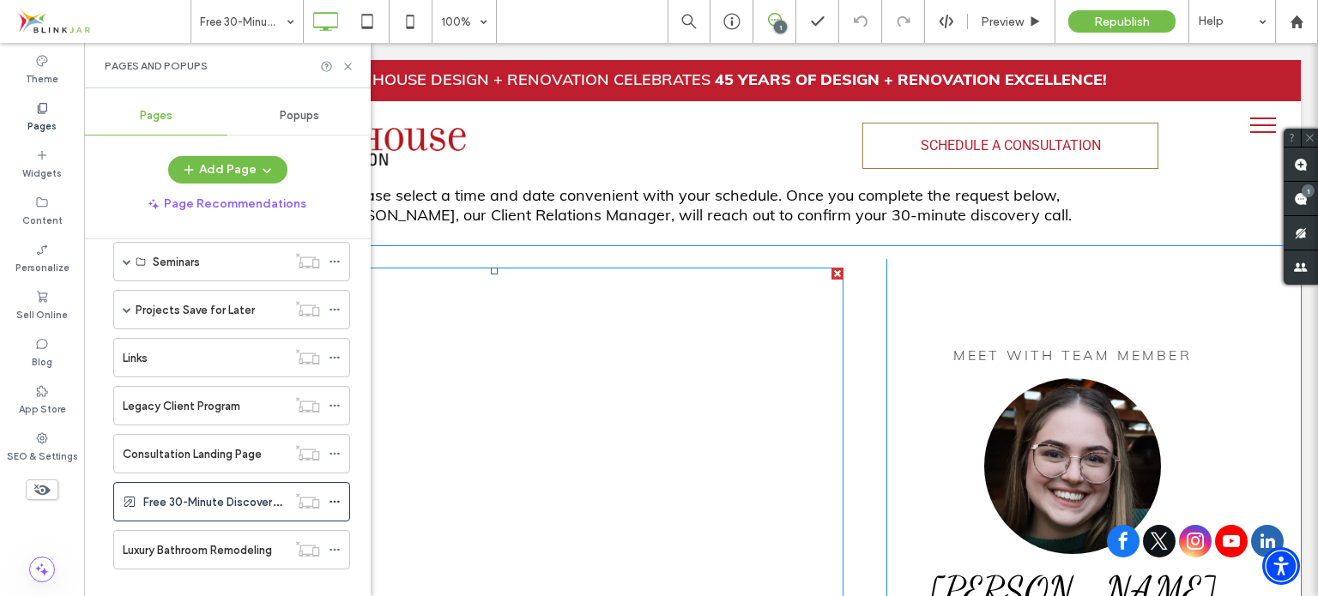
scroll to position [515, 0]
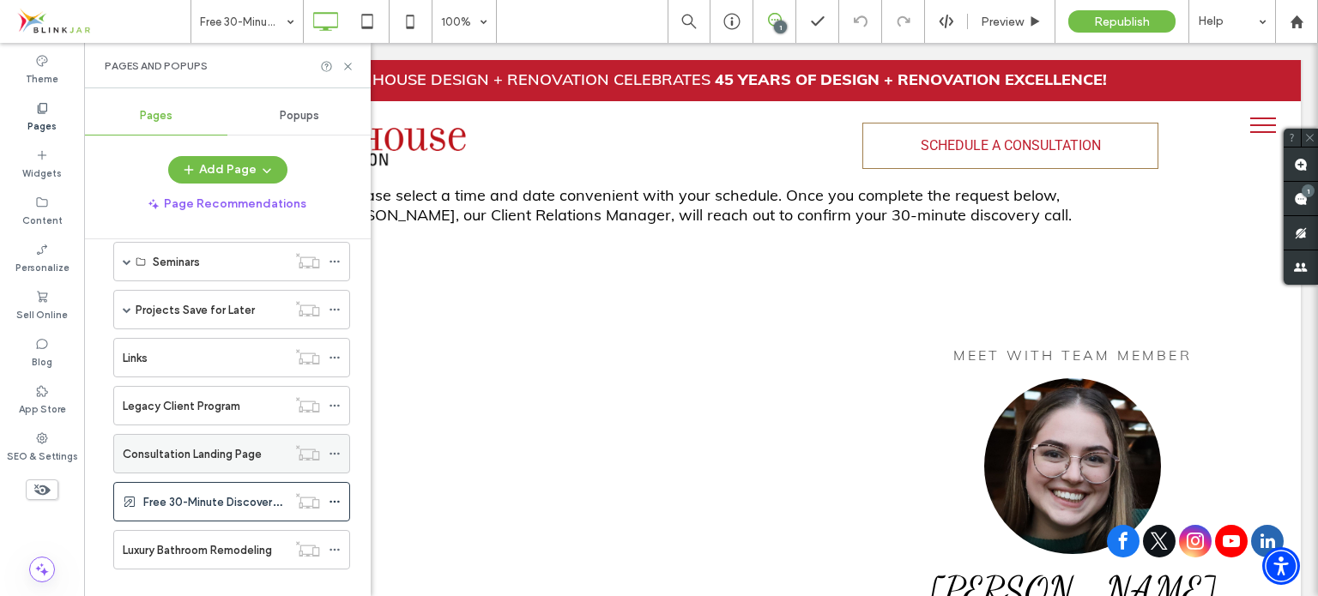
click at [178, 439] on label "Consultation Landing Page" at bounding box center [192, 454] width 139 height 30
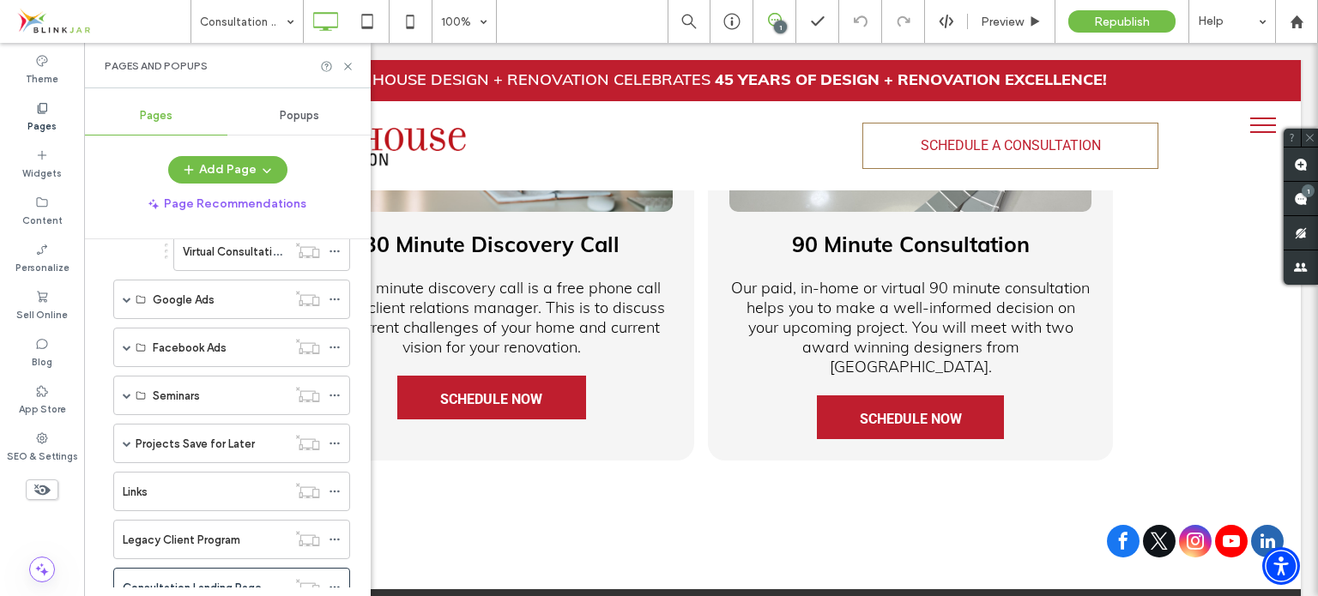
scroll to position [2431, 0]
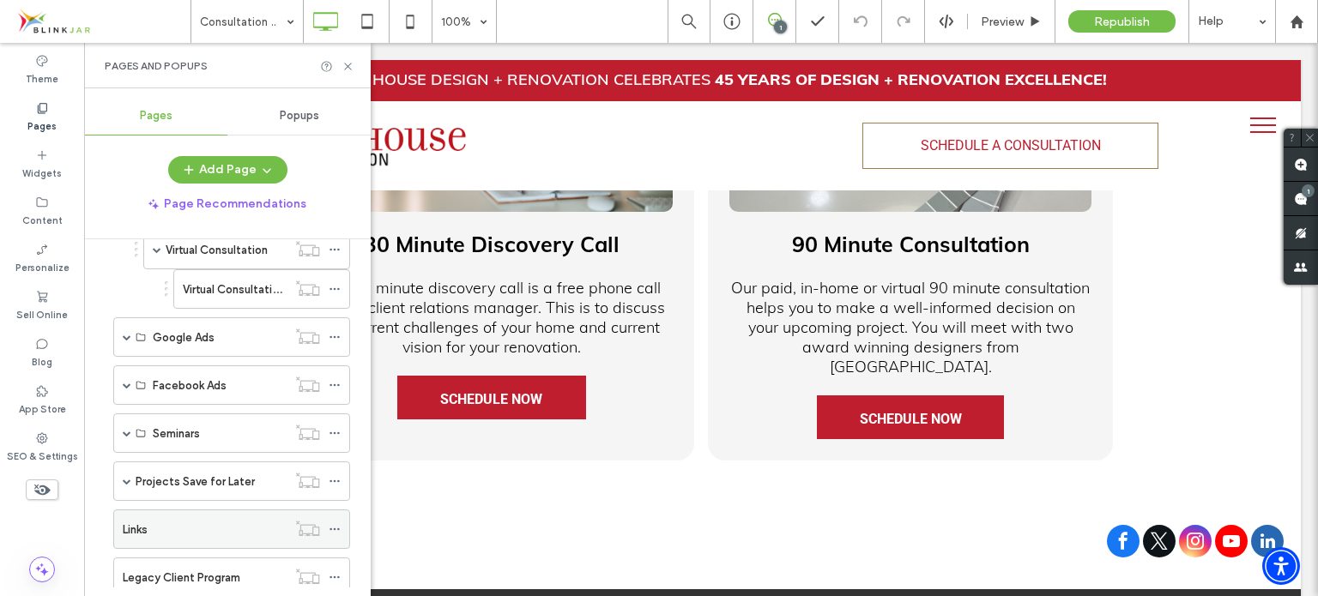
click at [184, 521] on div "Links" at bounding box center [205, 530] width 164 height 18
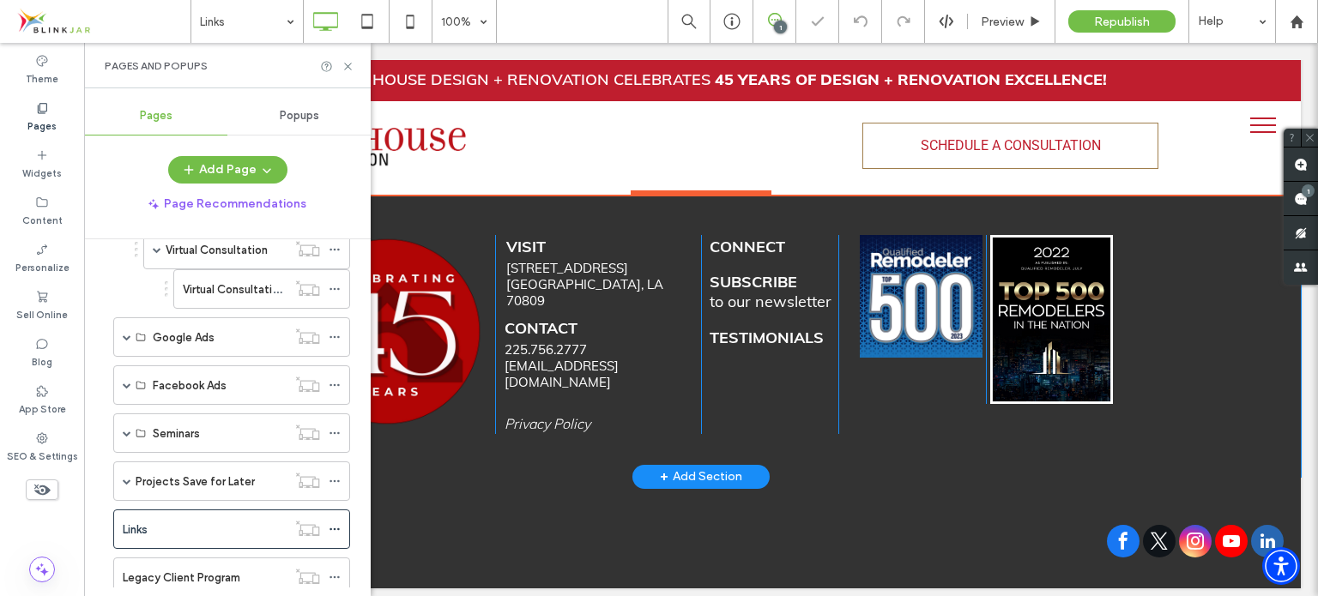
scroll to position [168, 0]
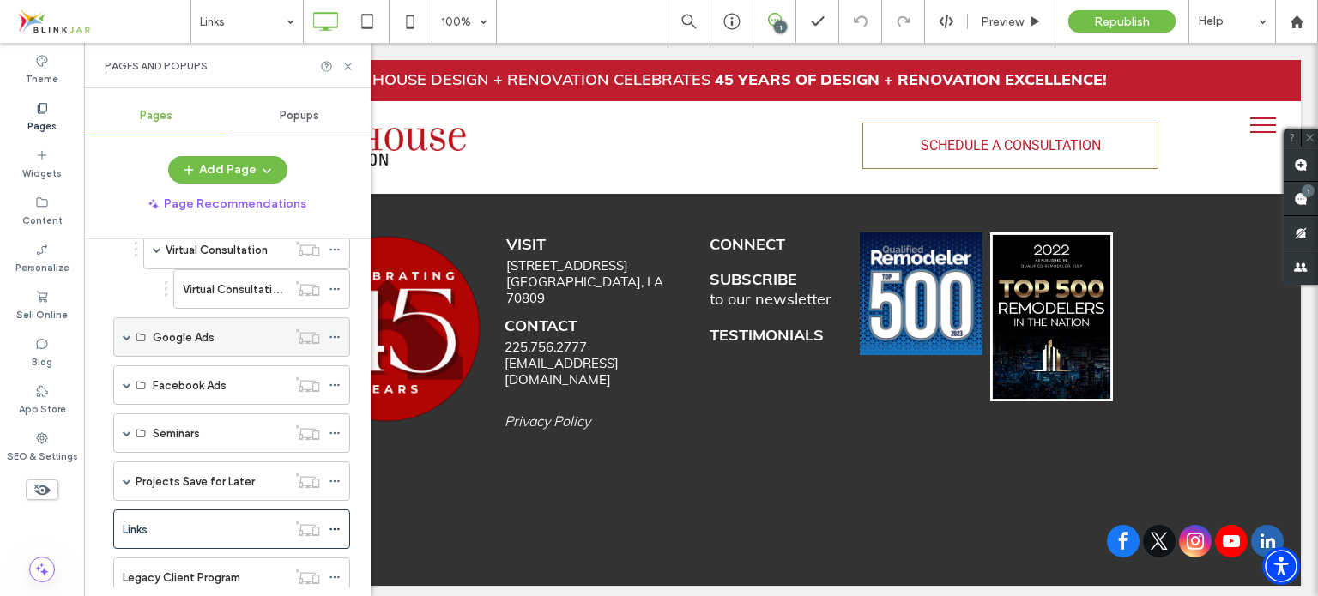
click at [172, 323] on label "Google Ads" at bounding box center [184, 338] width 62 height 30
click at [124, 333] on span at bounding box center [127, 337] width 9 height 9
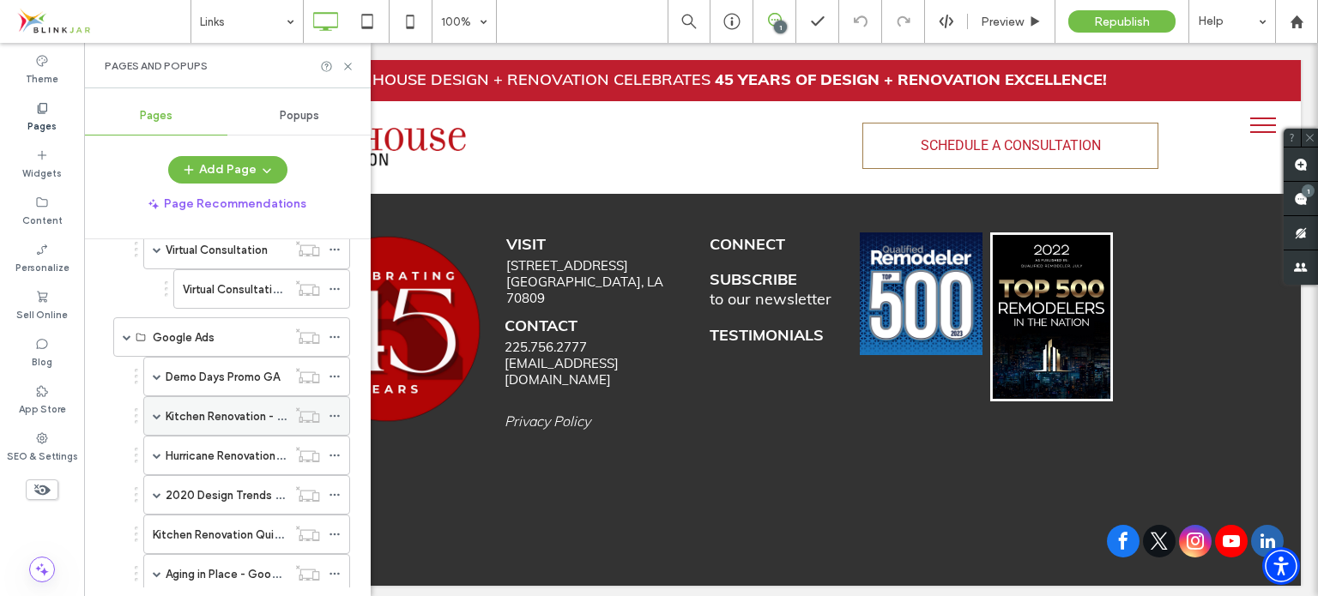
click at [153, 412] on span at bounding box center [157, 416] width 9 height 9
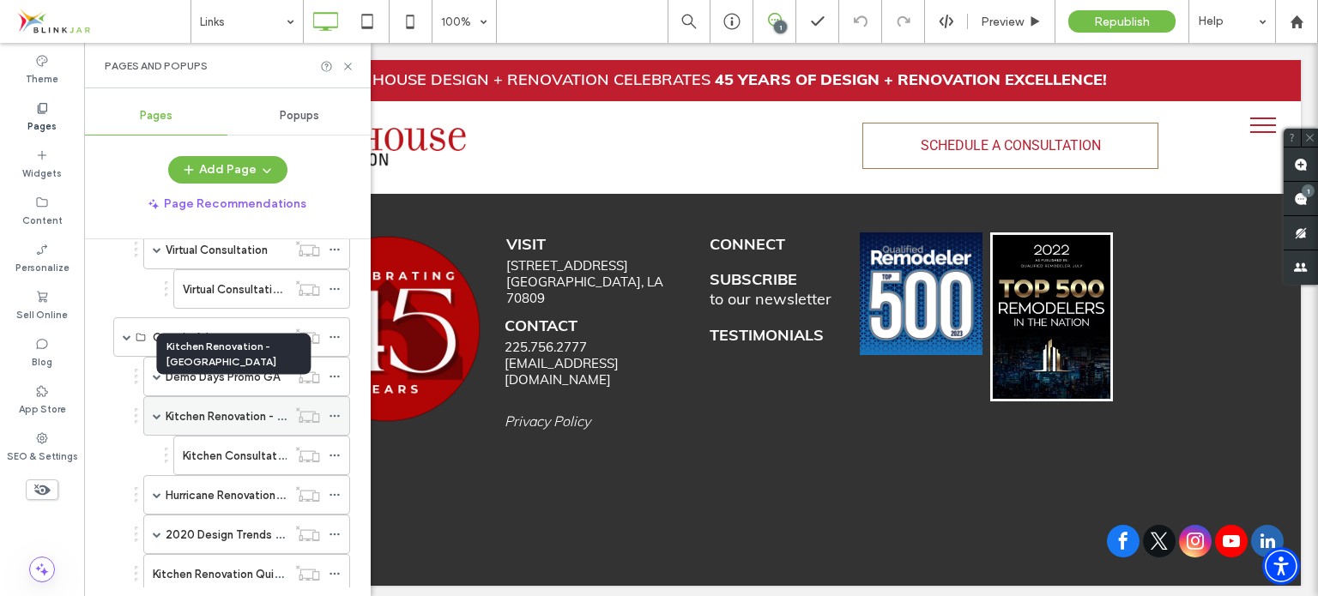
click at [207, 402] on label "Kitchen Renovation - [GEOGRAPHIC_DATA]" at bounding box center [279, 417] width 226 height 30
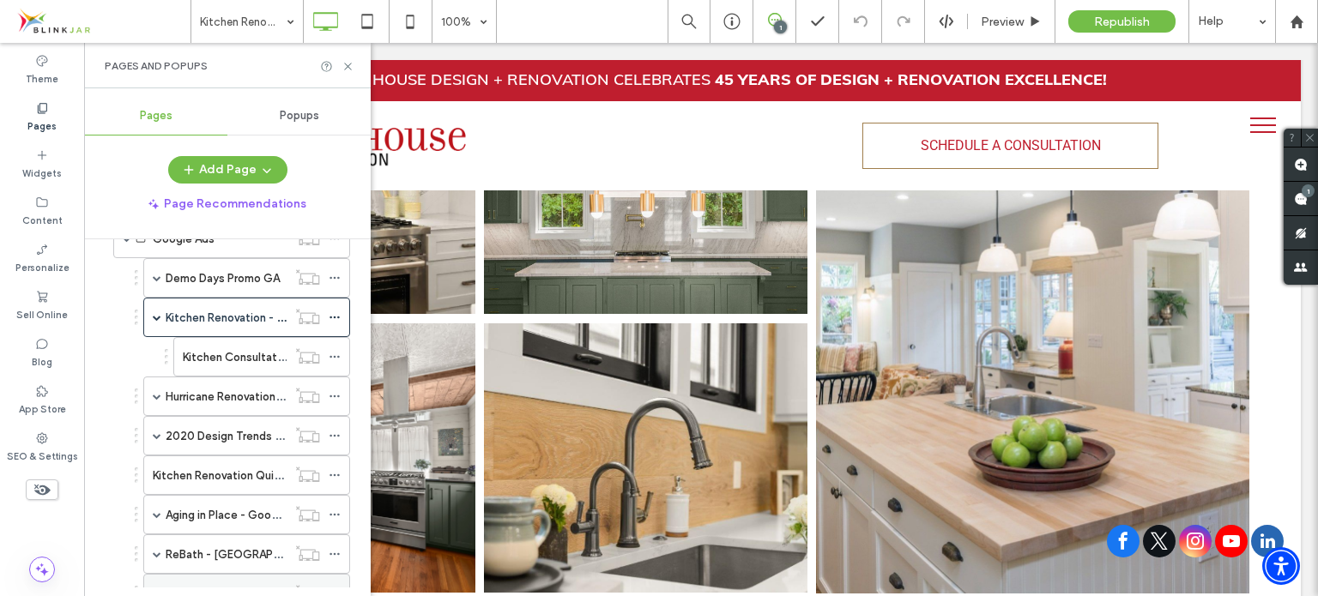
scroll to position [2602, 0]
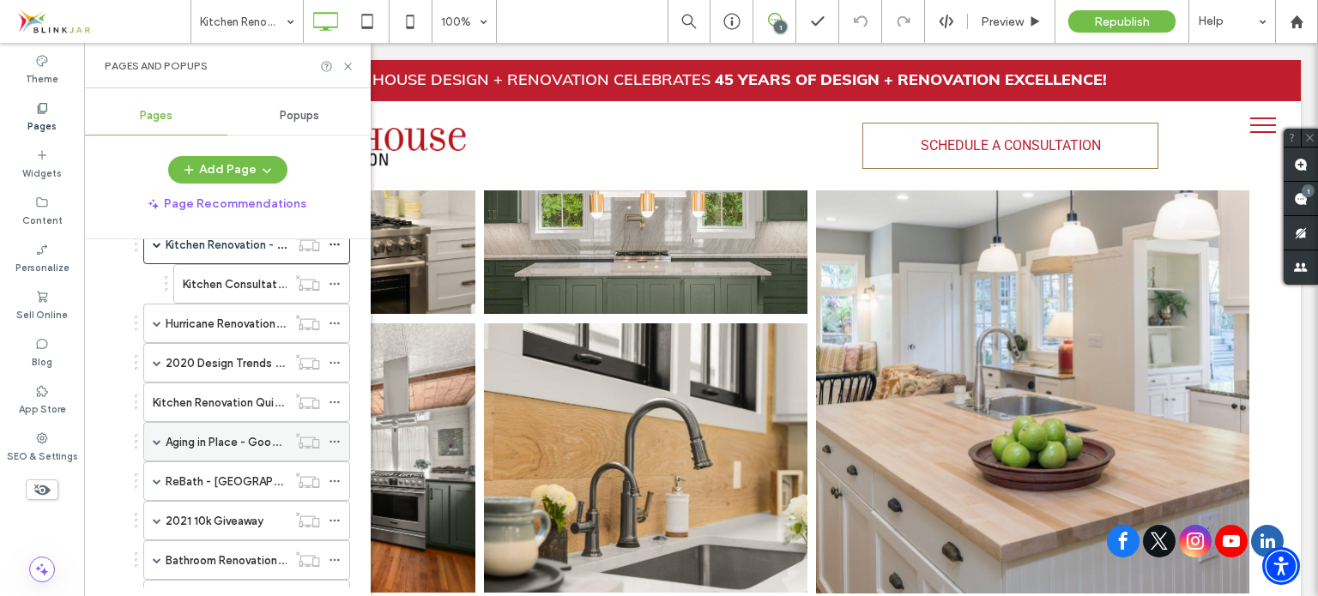
click at [157, 438] on span at bounding box center [157, 442] width 9 height 9
click at [235, 427] on label "Aging in Place - Google Ads" at bounding box center [238, 442] width 144 height 30
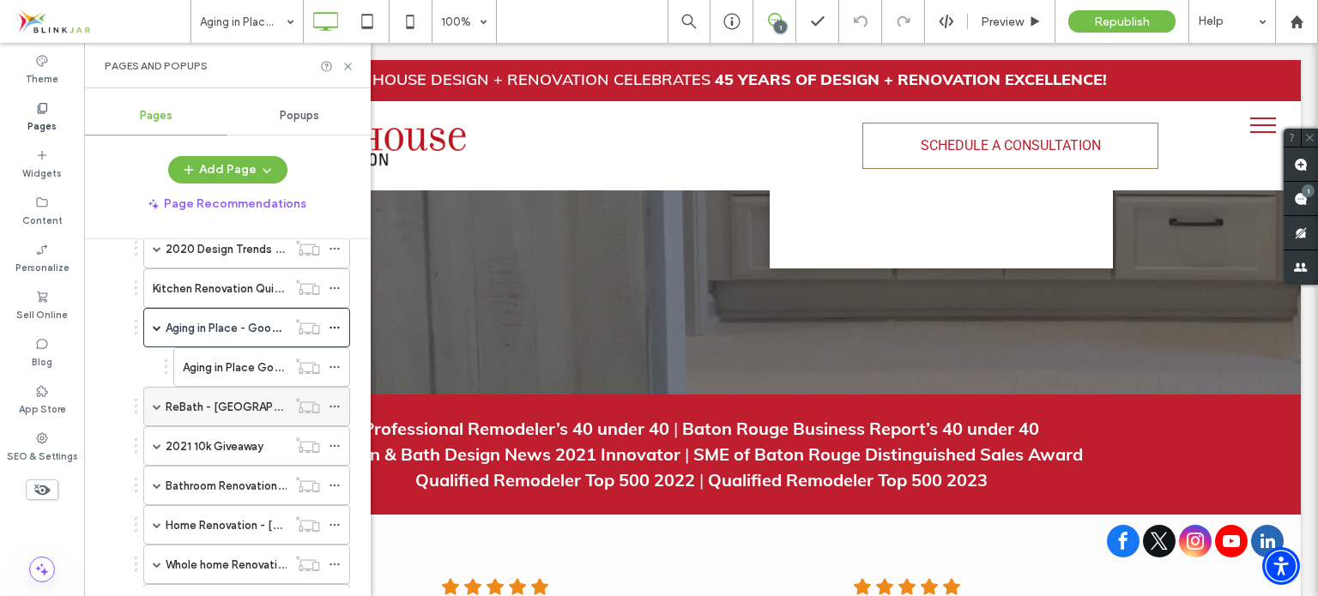
scroll to position [2774, 0]
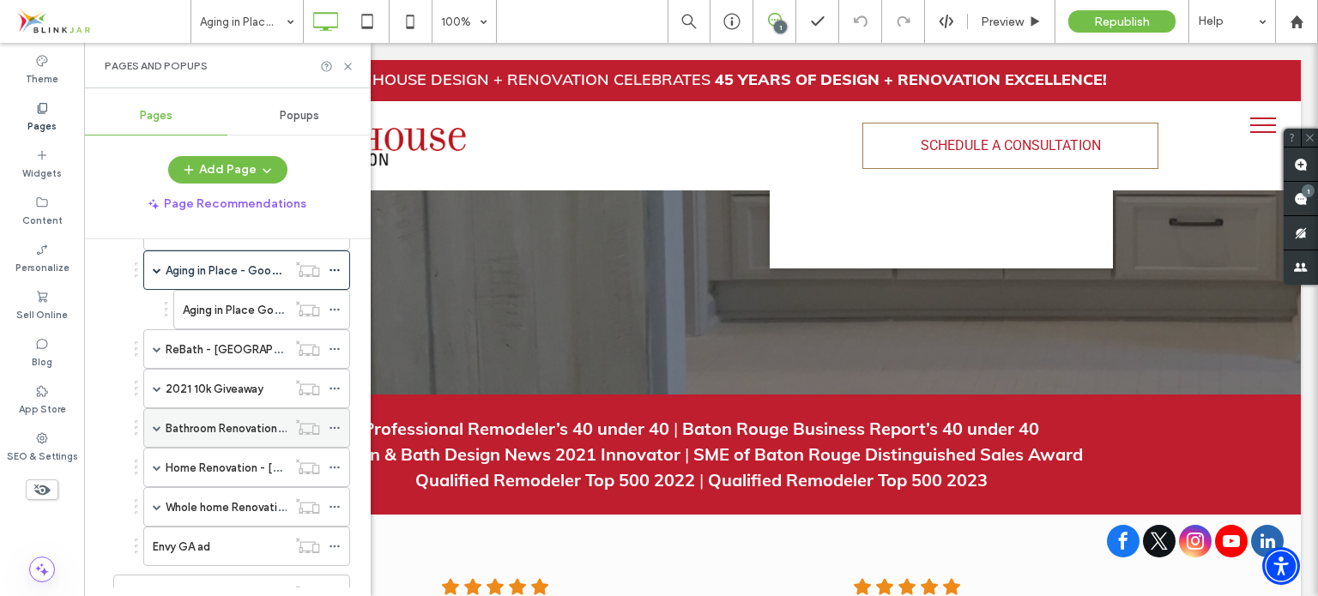
click at [162, 408] on div "Bathroom Renovation - [GEOGRAPHIC_DATA]" at bounding box center [246, 427] width 207 height 39
click at [154, 424] on span at bounding box center [157, 428] width 9 height 9
click at [202, 414] on label "Bathroom Renovation - [GEOGRAPHIC_DATA]" at bounding box center [284, 429] width 237 height 30
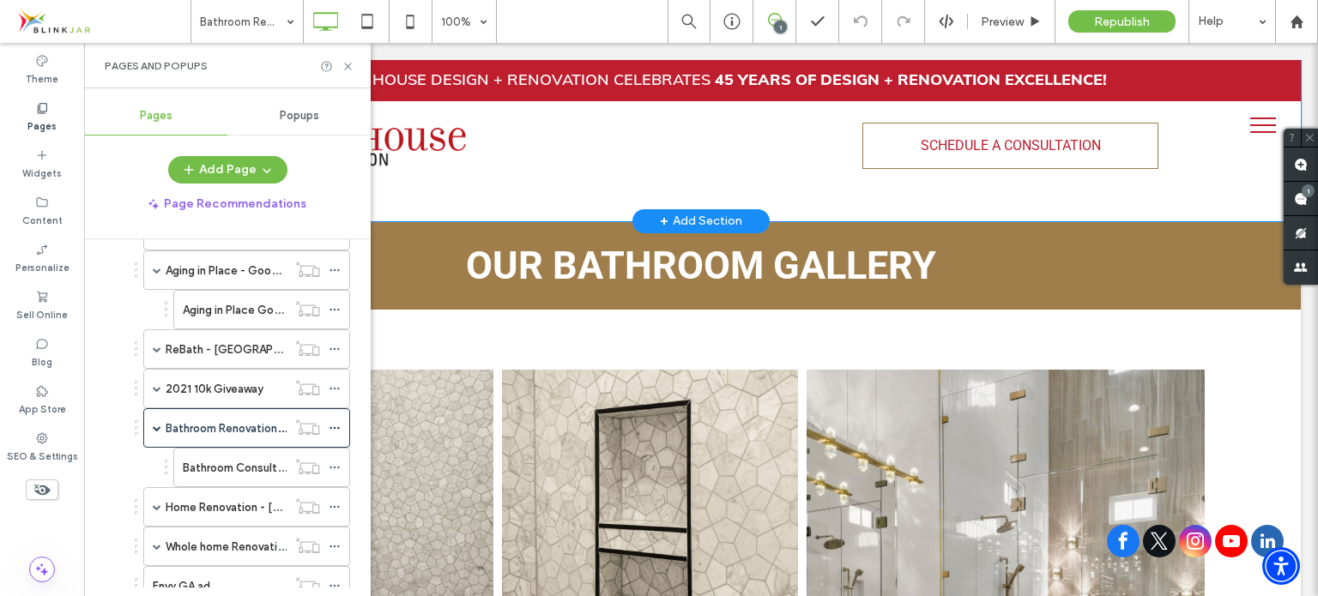
scroll to position [1287, 0]
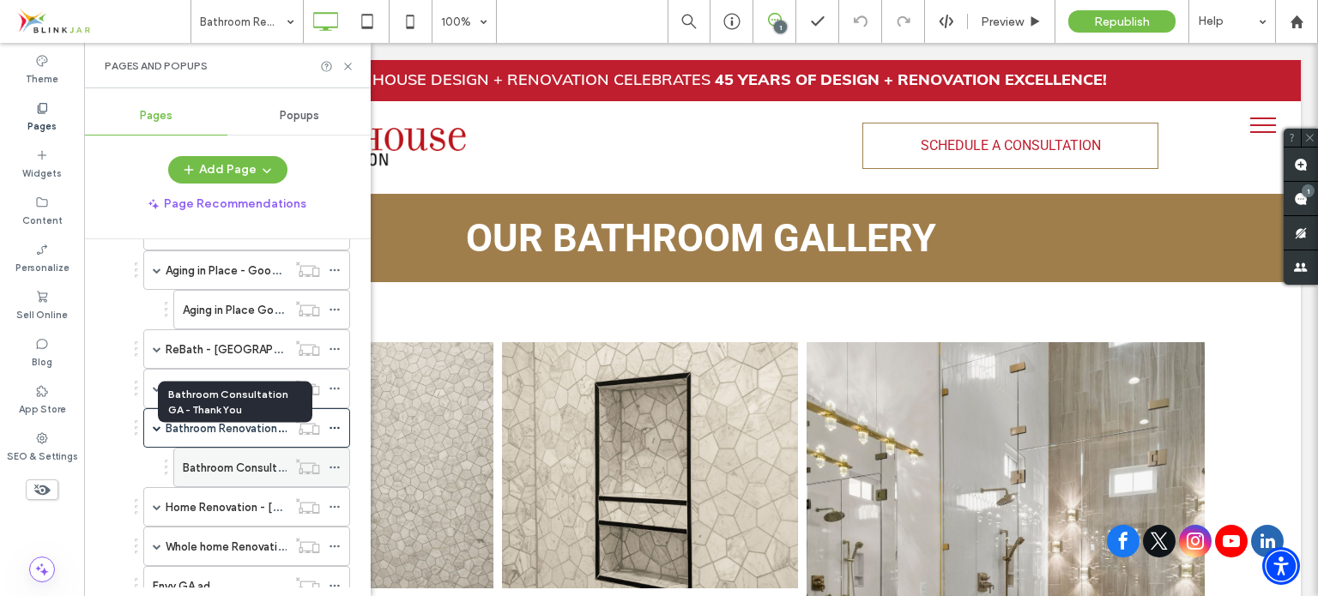
click at [226, 453] on label "Bathroom Consultation GA - Thank You" at bounding box center [284, 468] width 202 height 30
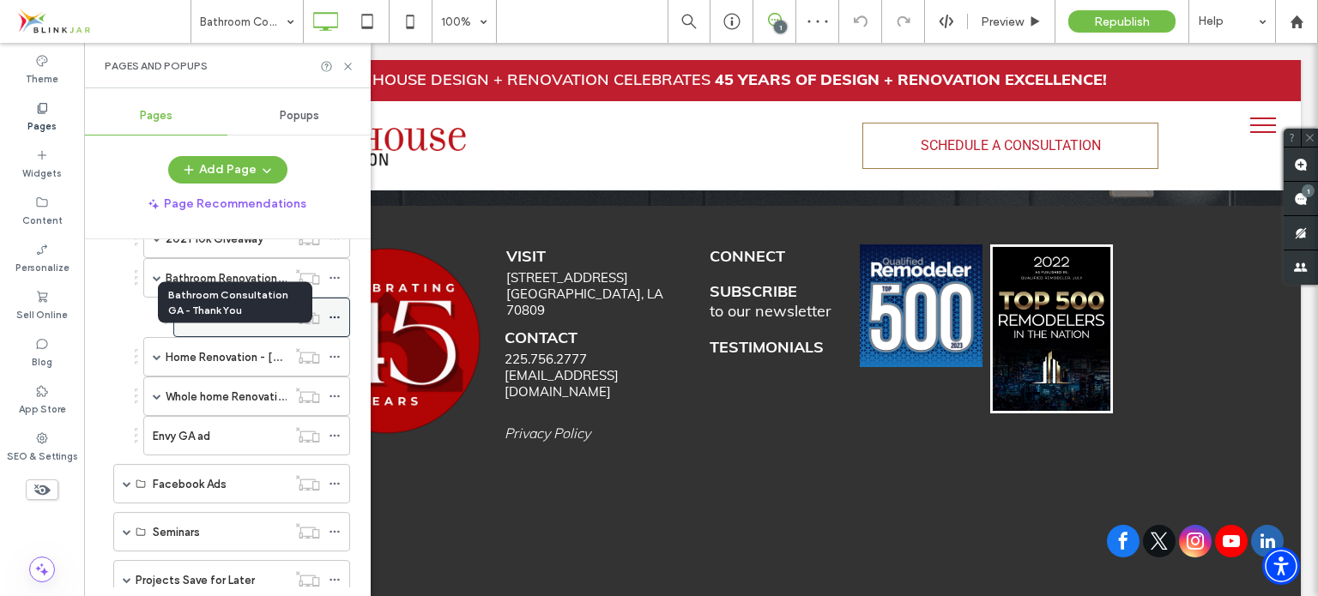
scroll to position [2945, 0]
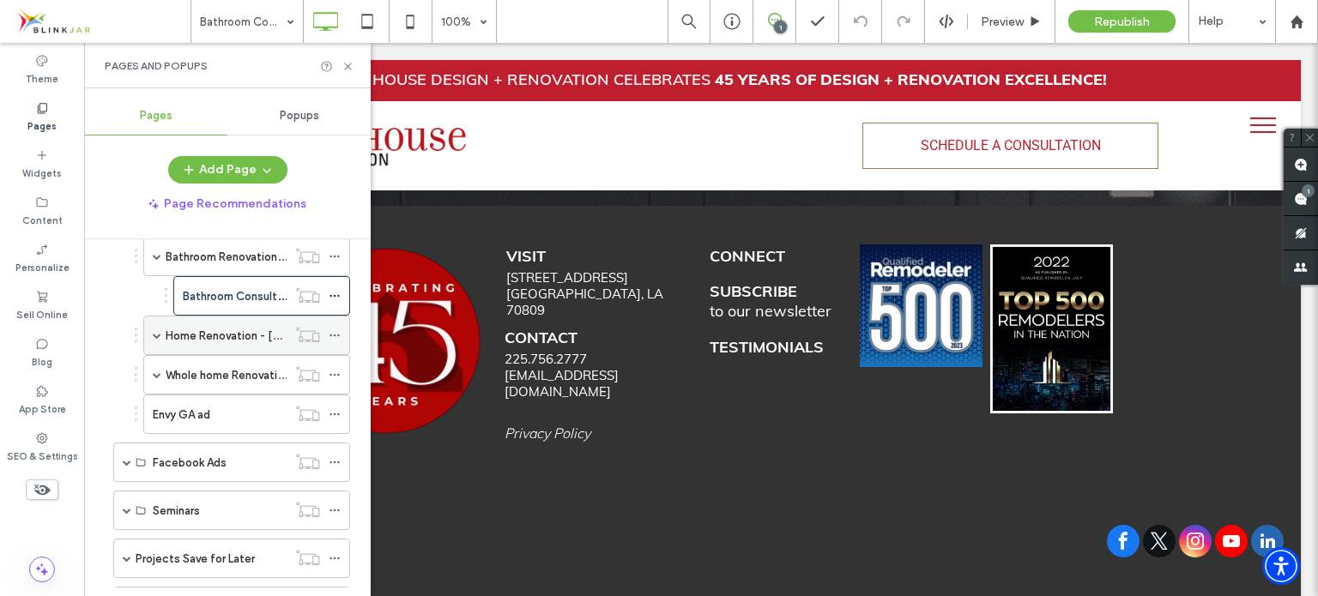
click at [154, 331] on span at bounding box center [157, 335] width 9 height 9
click at [199, 321] on label "Home Renovation - [GEOGRAPHIC_DATA]" at bounding box center [274, 336] width 217 height 30
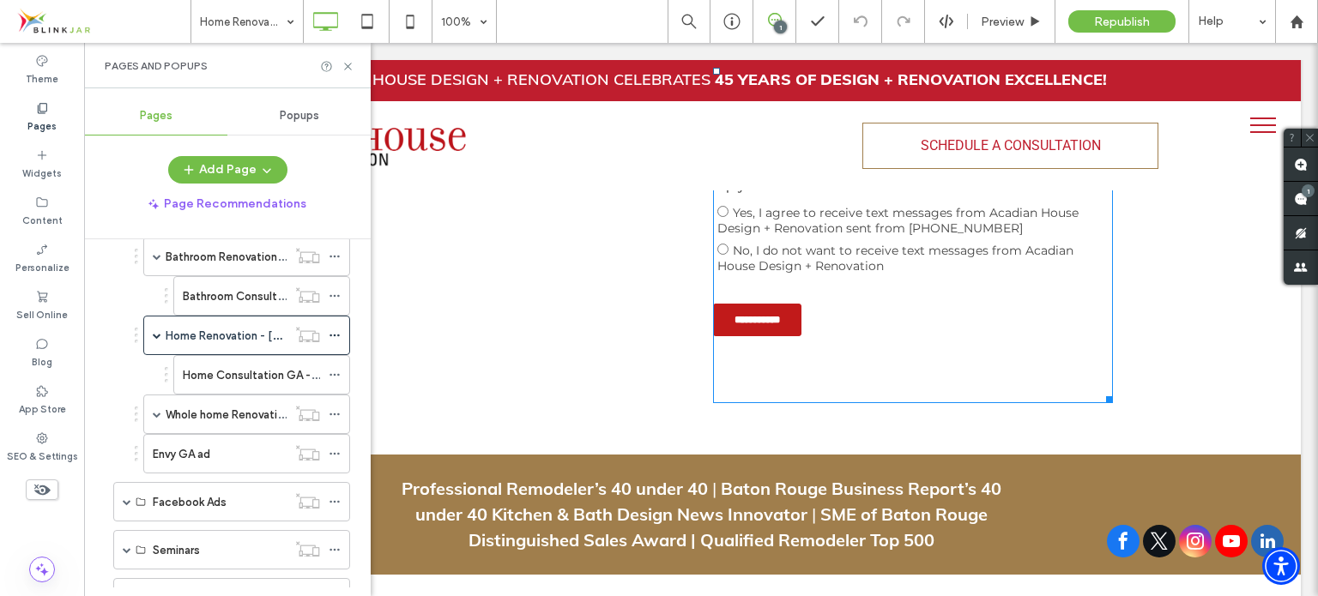
scroll to position [1115, 0]
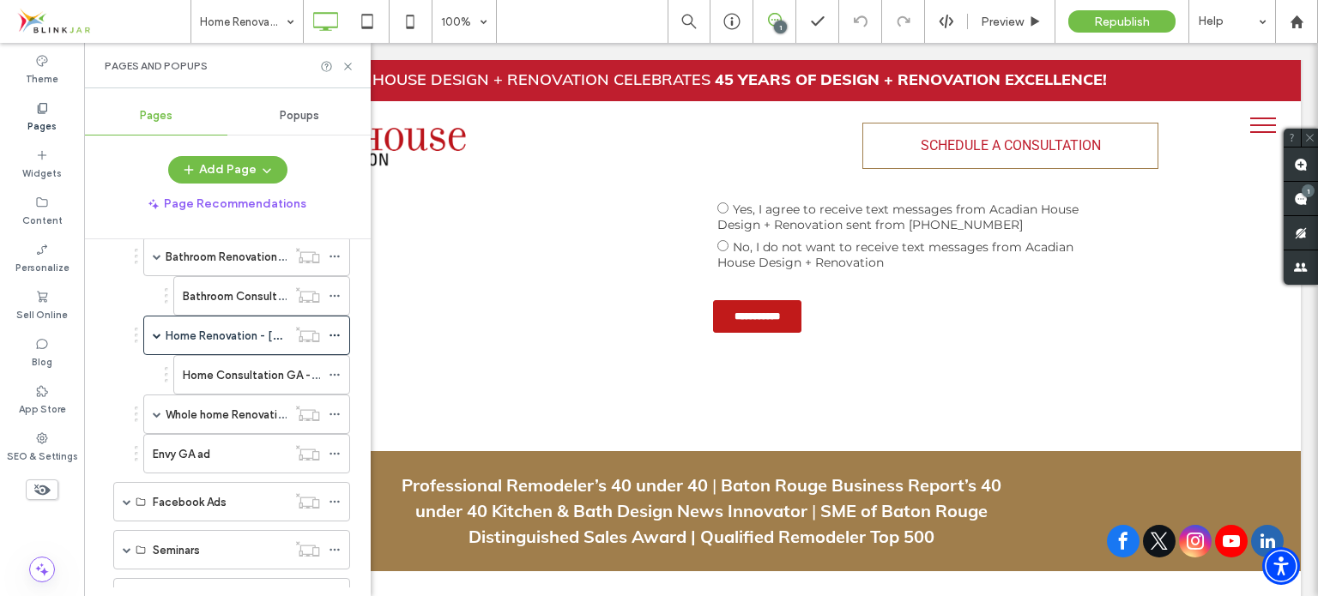
click at [247, 360] on label "Home Consultation GA - Thank You" at bounding box center [274, 375] width 183 height 30
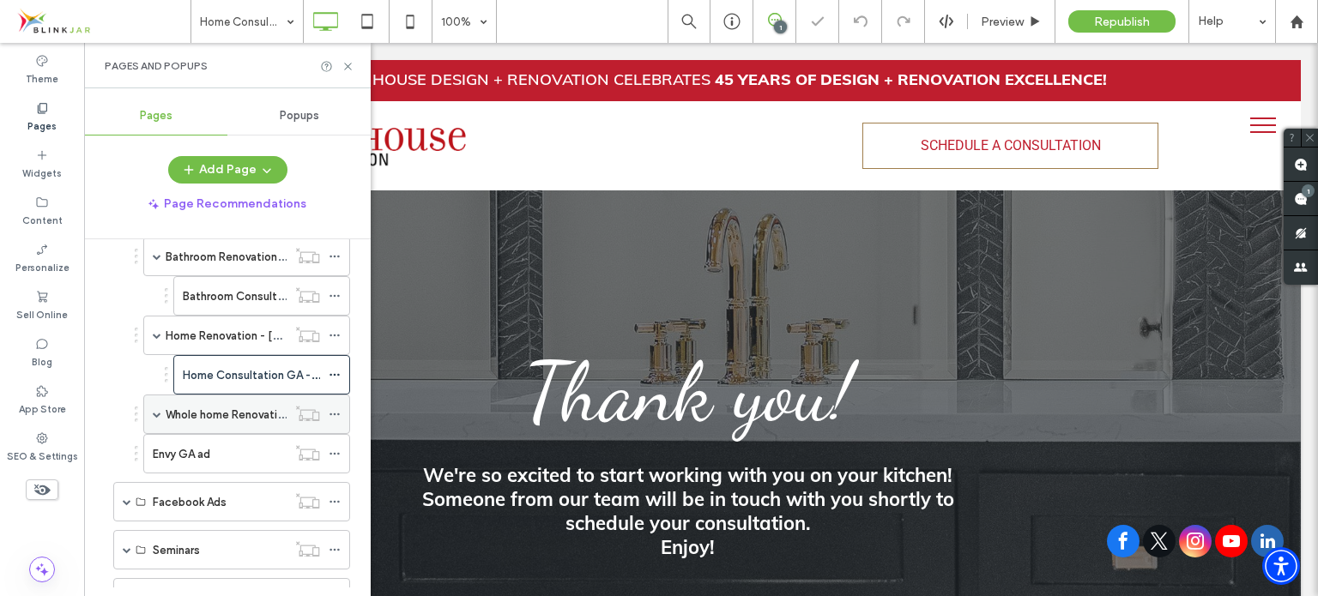
click at [222, 400] on label "Whole home Renovation - [GEOGRAPHIC_DATA]" at bounding box center [291, 415] width 250 height 30
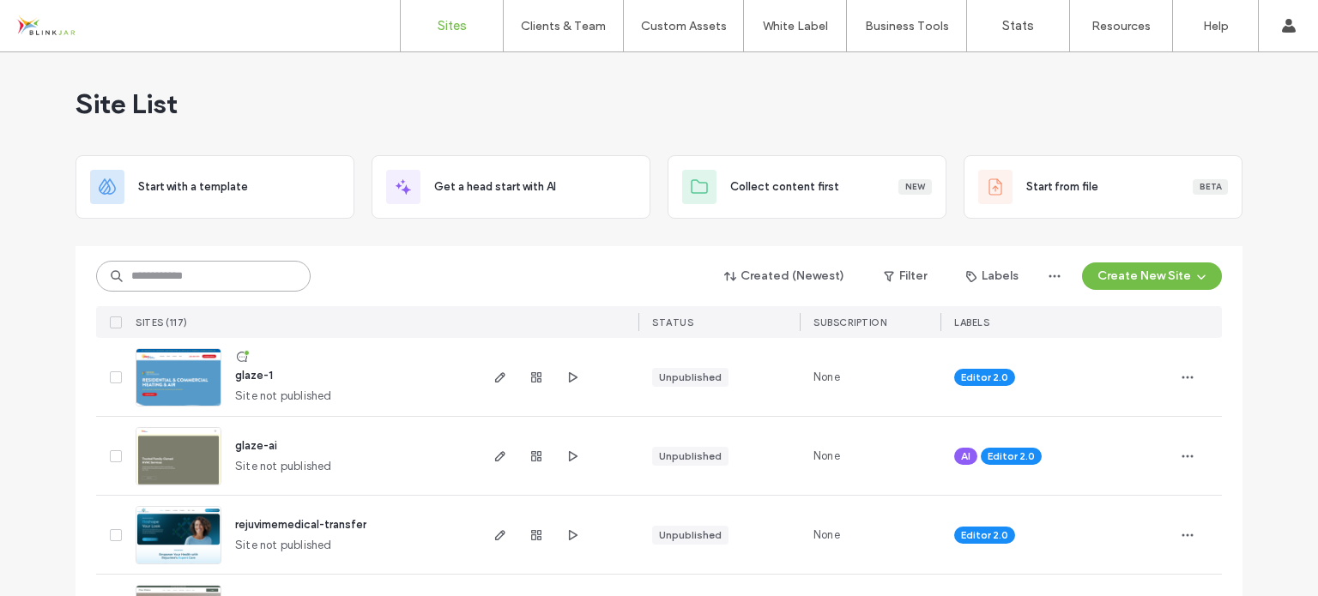
click at [233, 279] on input at bounding box center [203, 276] width 214 height 31
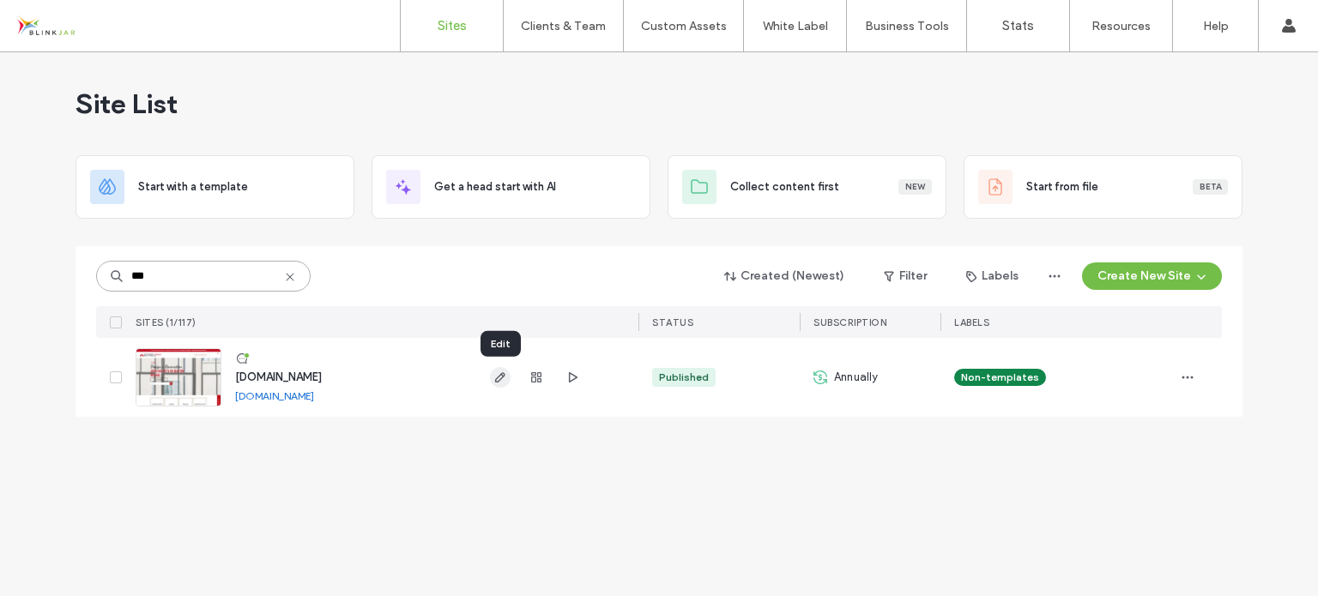
type input "***"
click at [498, 378] on icon "button" at bounding box center [500, 378] width 14 height 14
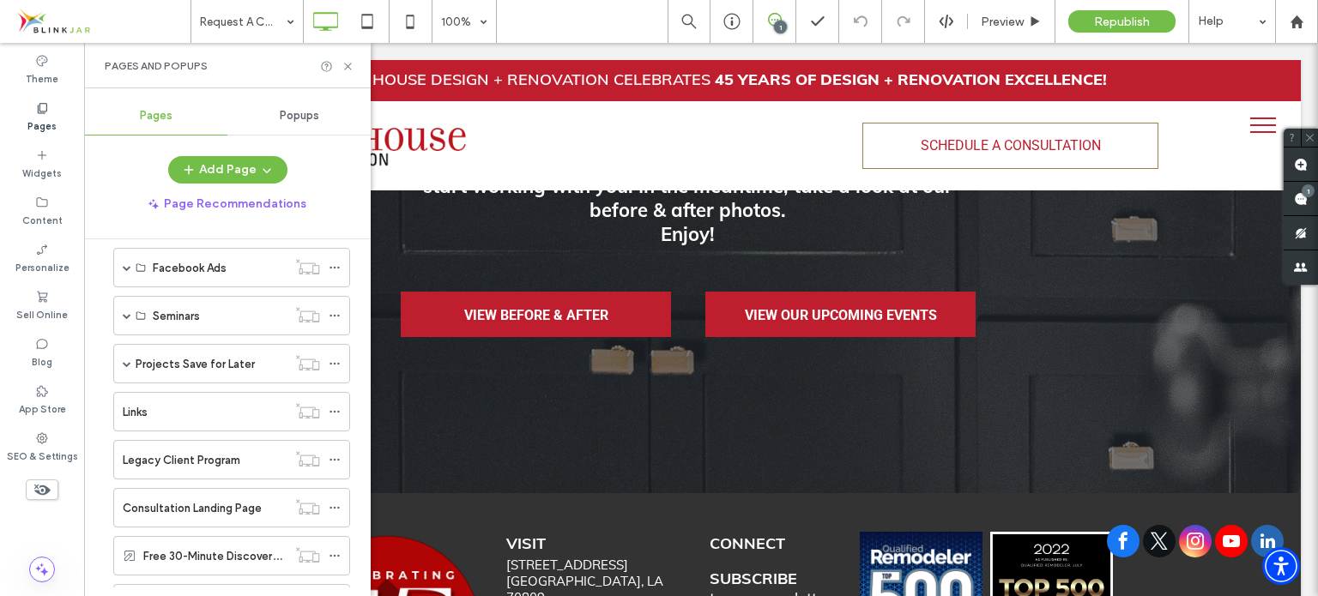
scroll to position [842, 0]
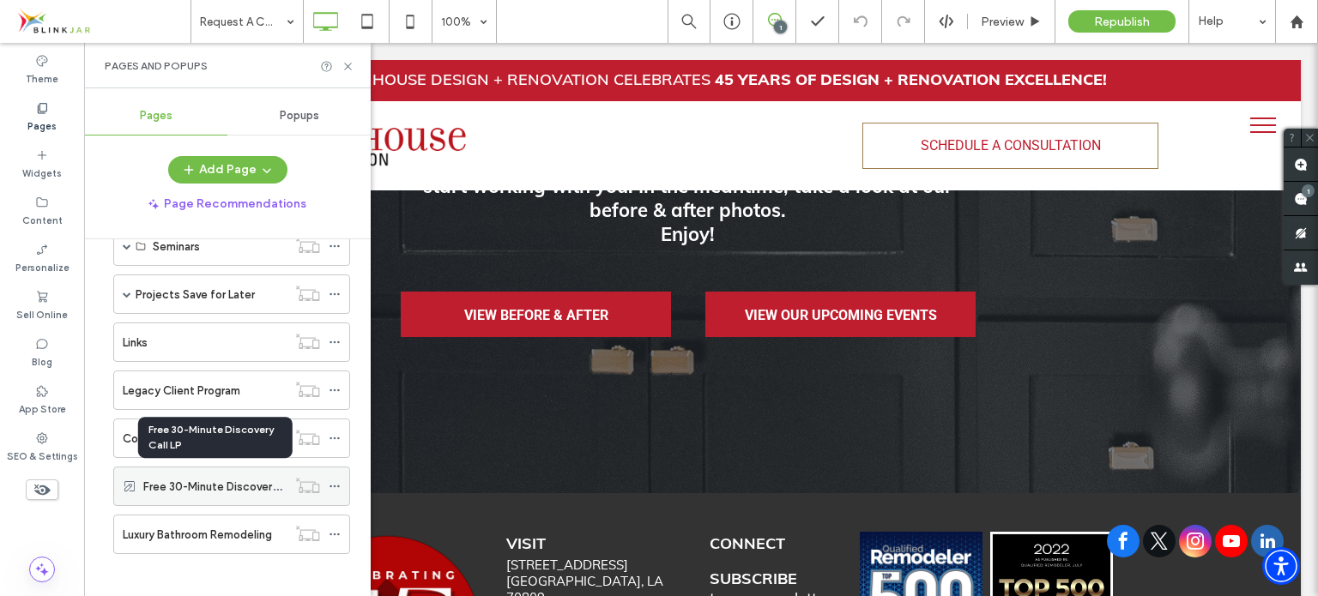
click at [214, 486] on label "Free 30-Minute Discovery Call LP" at bounding box center [229, 487] width 172 height 30
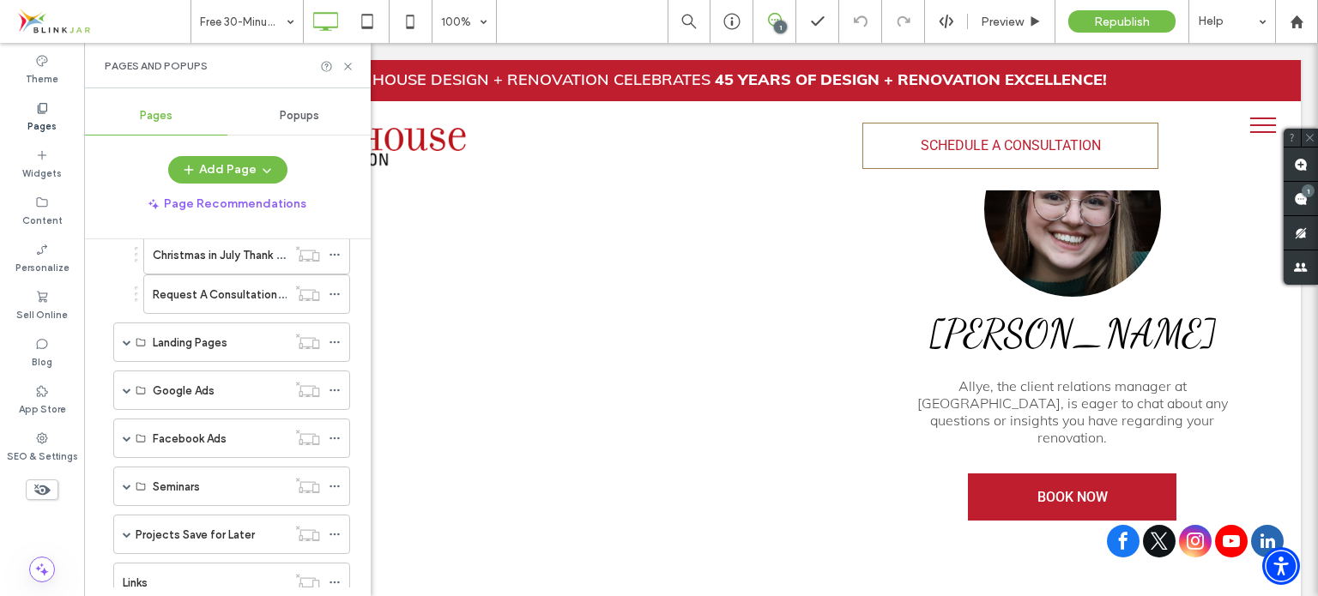
scroll to position [584, 0]
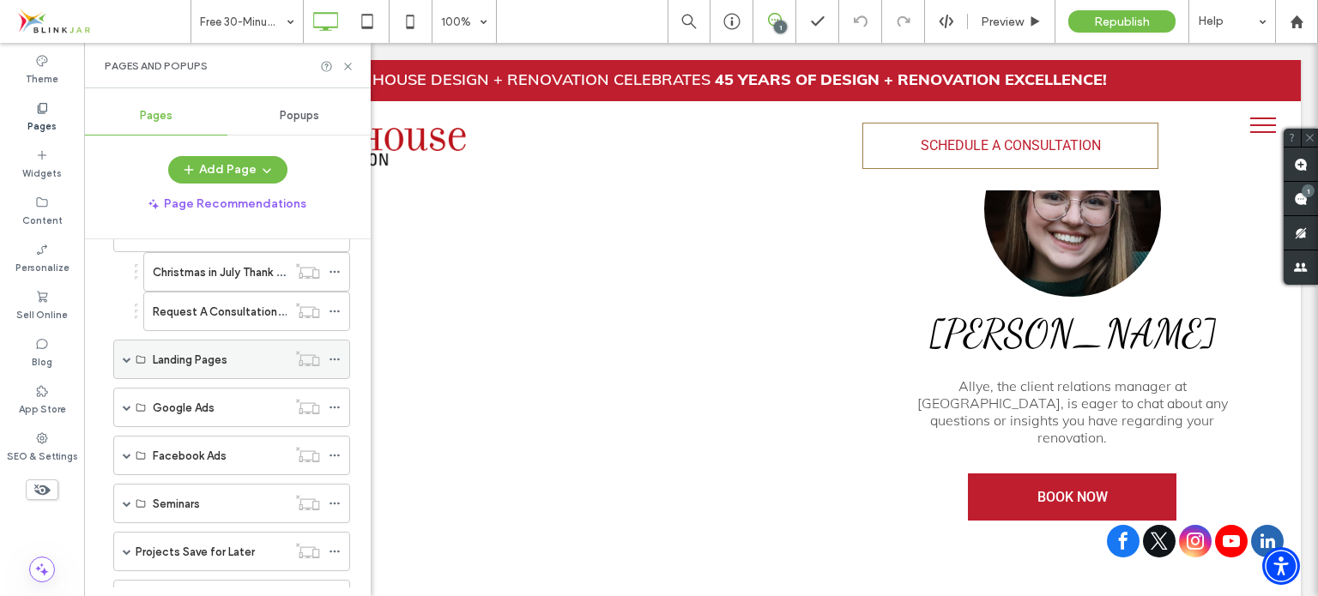
click at [200, 362] on label "Landing Pages" at bounding box center [190, 360] width 75 height 30
click at [126, 355] on span at bounding box center [127, 359] width 9 height 9
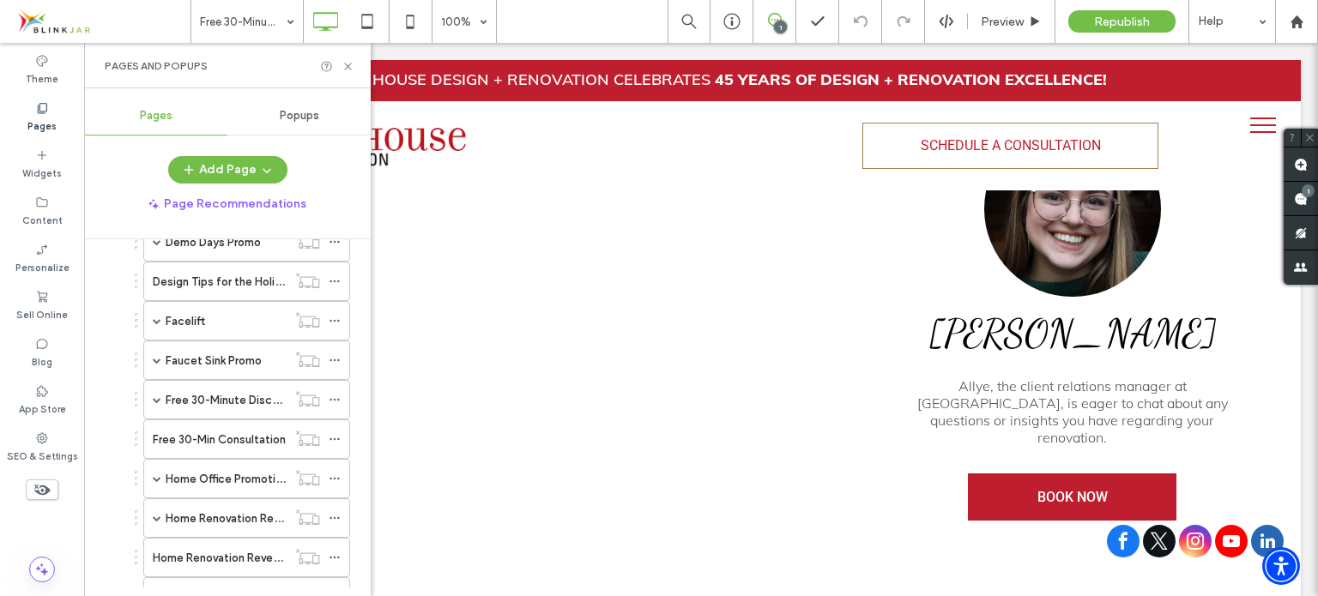
scroll to position [1185, 0]
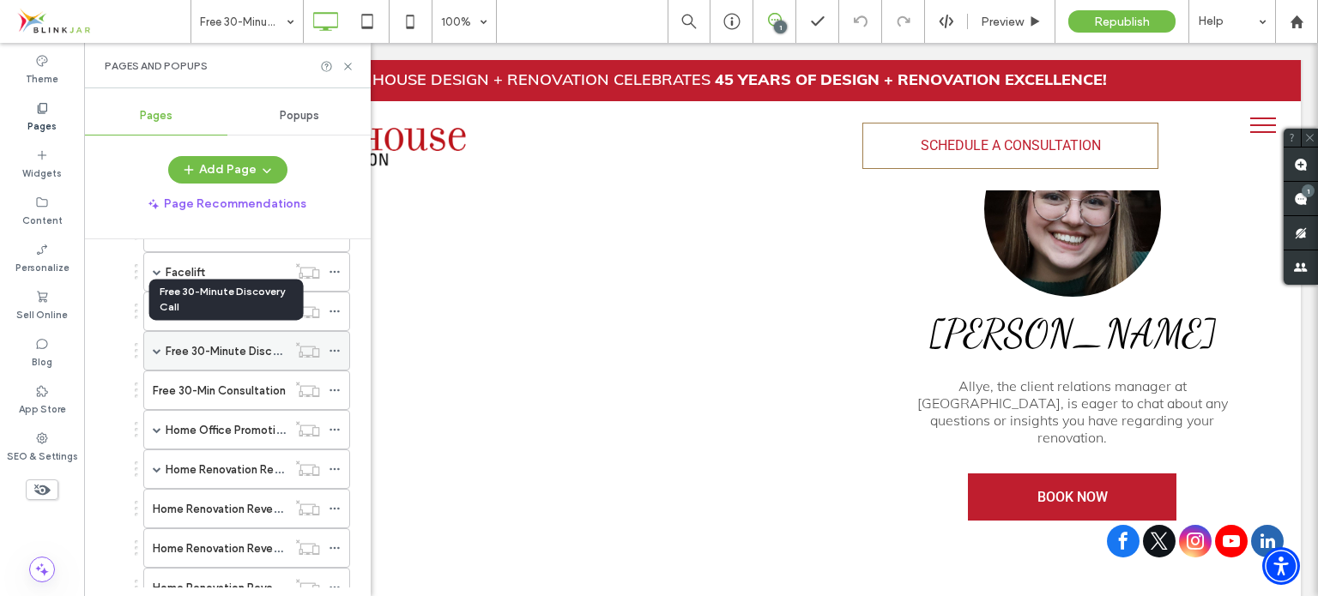
click at [178, 336] on label "Free 30-Minute Discovery Call" at bounding box center [244, 351] width 157 height 30
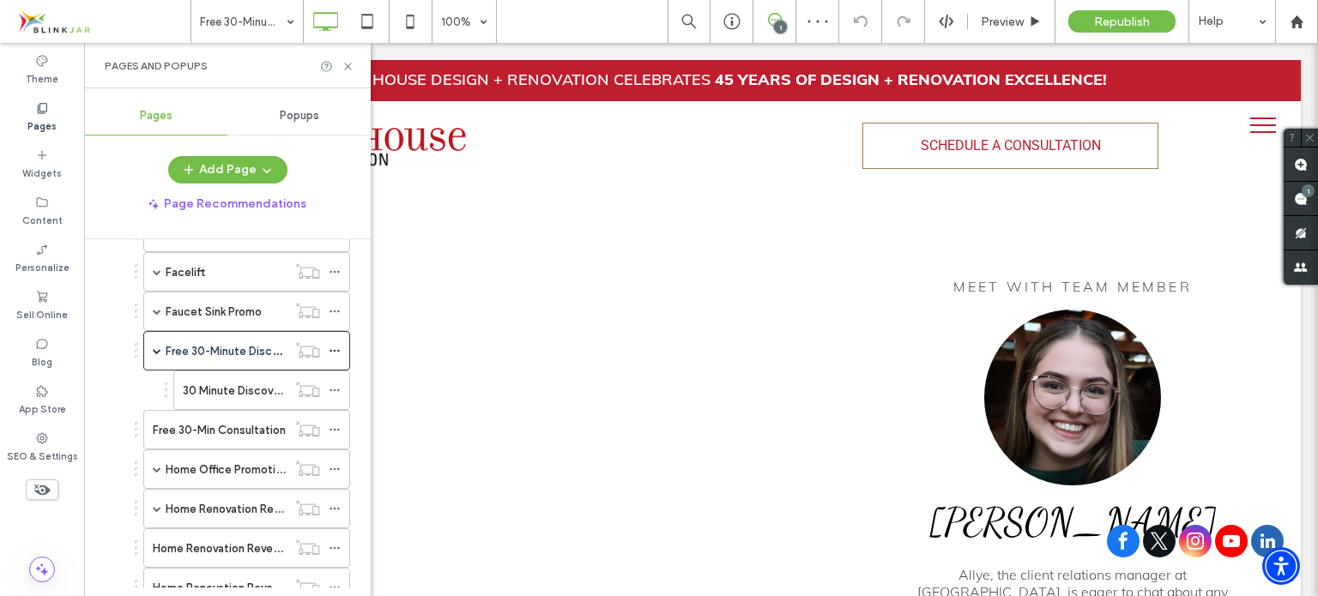
scroll to position [686, 0]
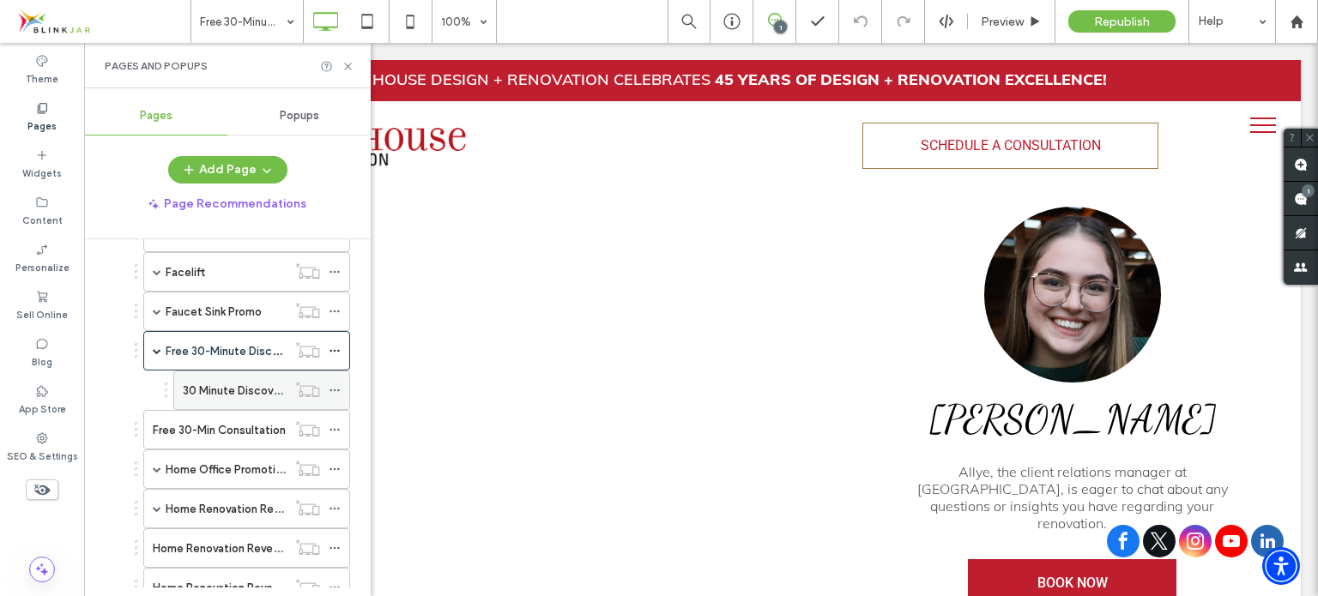
click at [239, 378] on label "30 Minute Discovery Call- Thank You" at bounding box center [277, 391] width 189 height 30
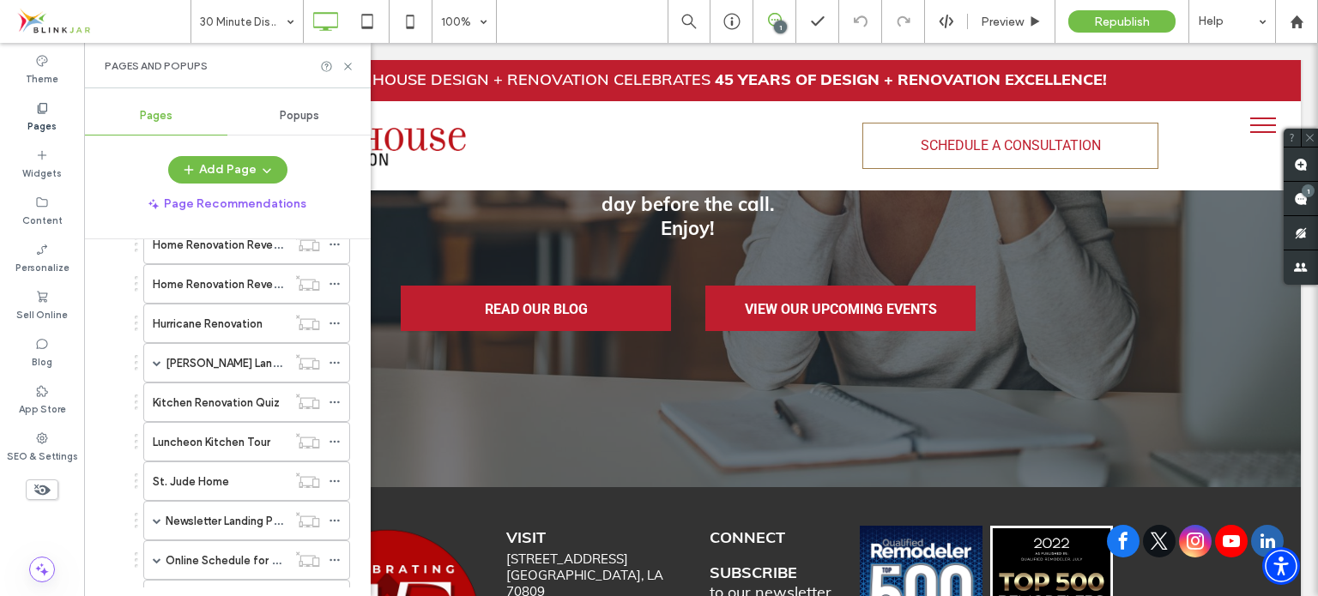
scroll to position [1614, 0]
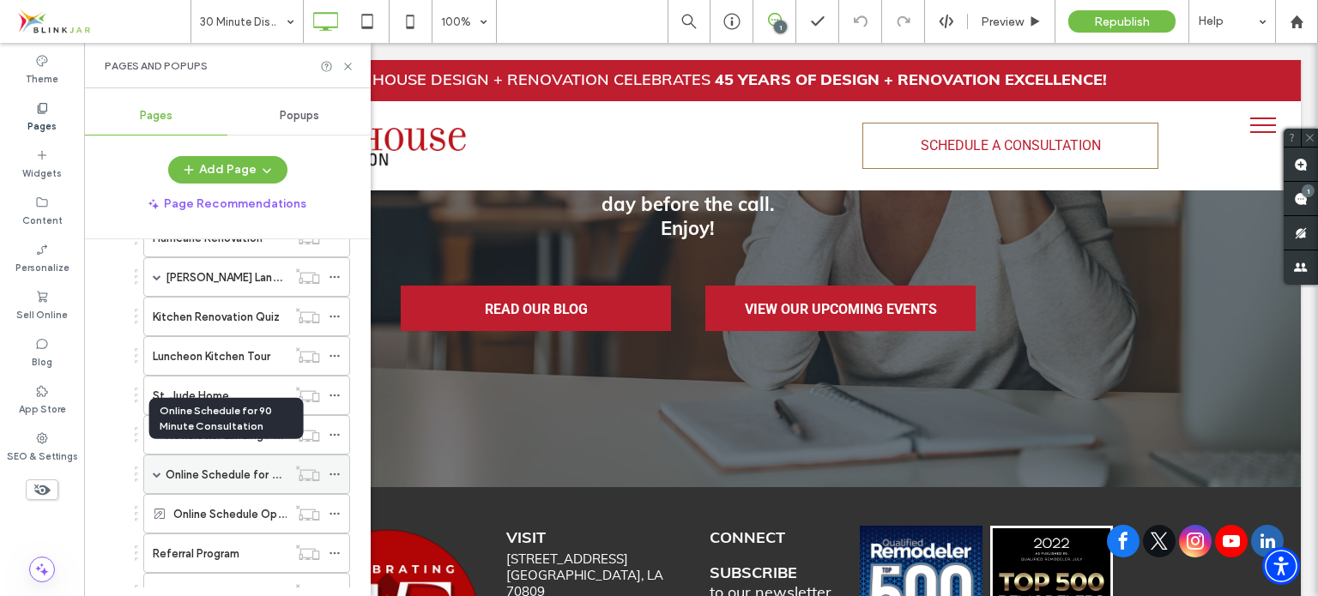
click at [199, 460] on label "Online Schedule for 90 Minute Consultation" at bounding box center [280, 475] width 229 height 30
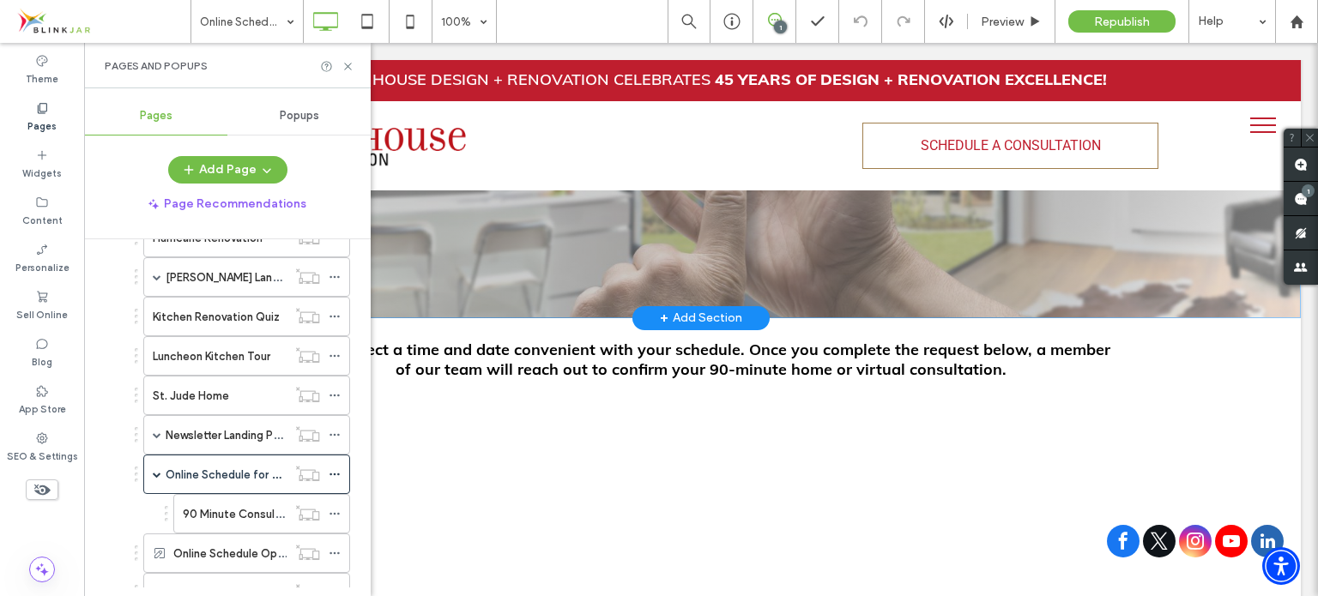
scroll to position [343, 0]
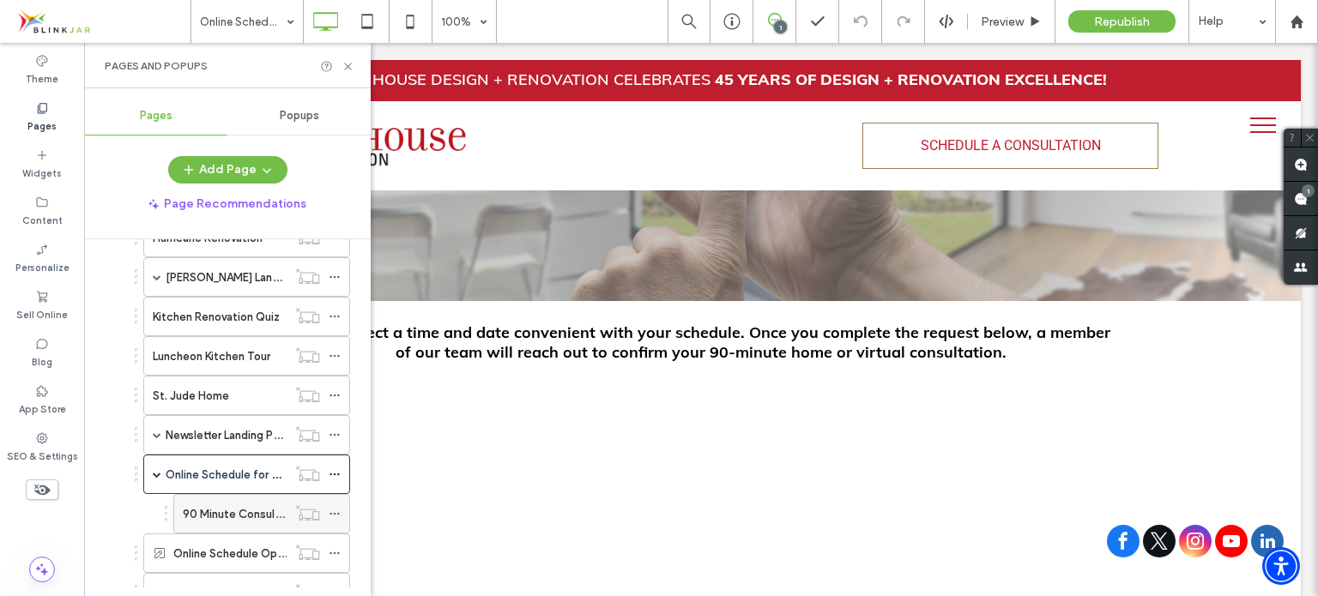
click at [226, 499] on label "90 Minute Consultation - Thank You" at bounding box center [276, 514] width 186 height 30
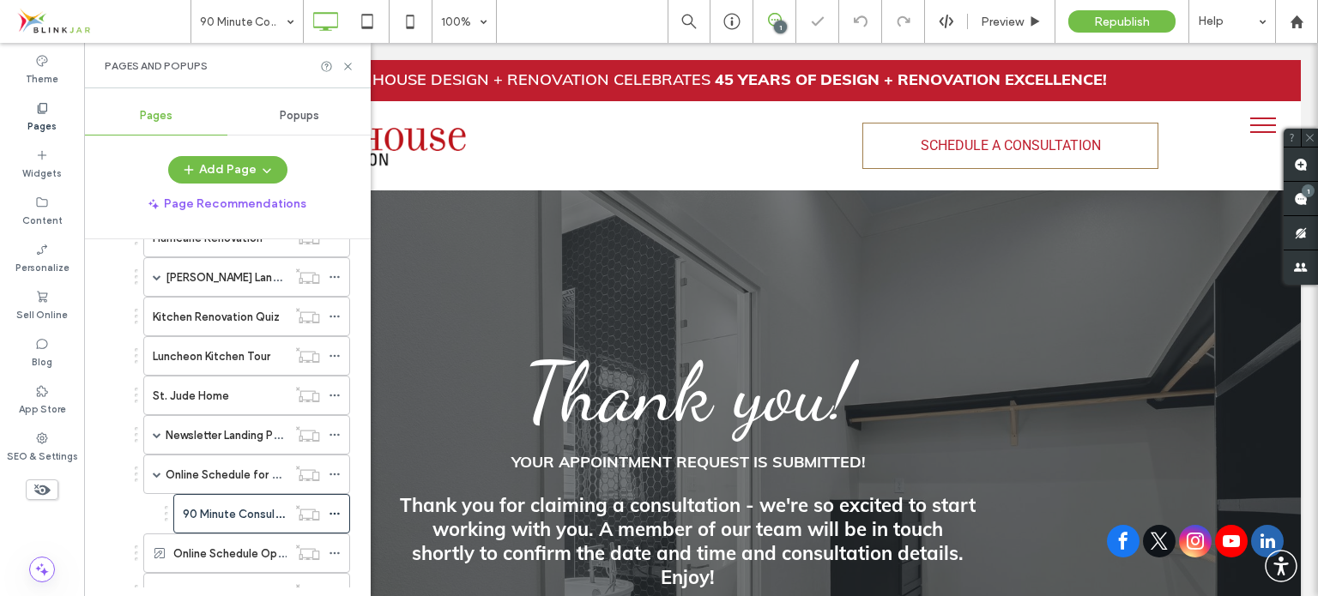
scroll to position [86, 0]
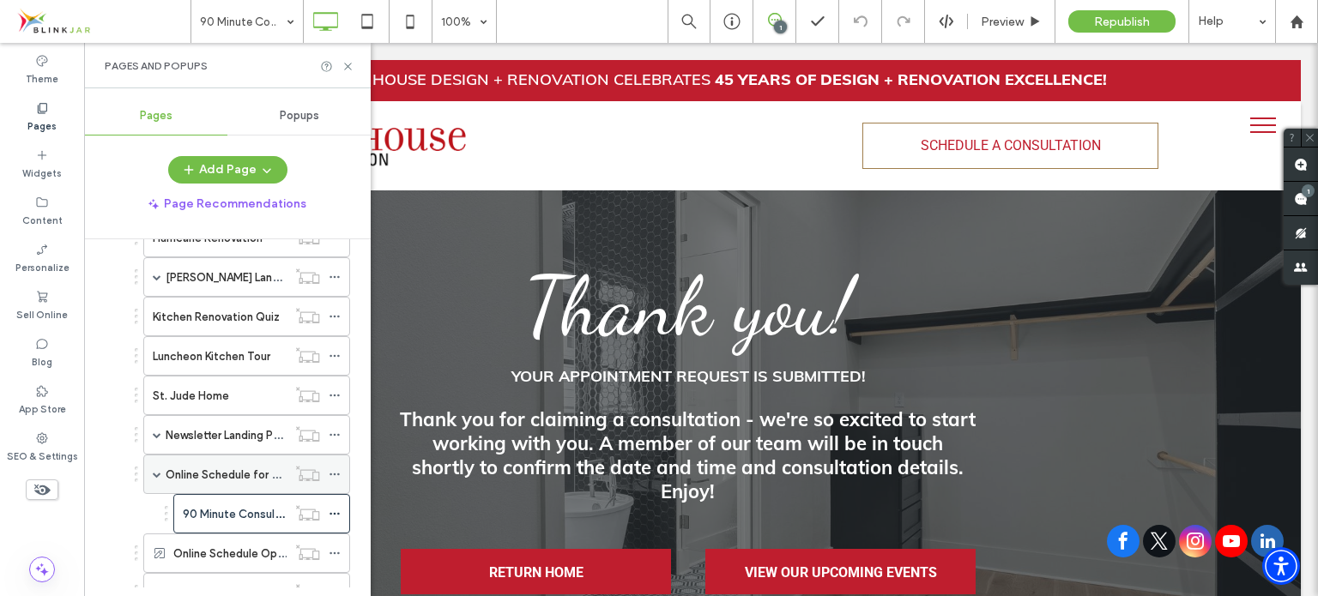
click at [206, 460] on label "Online Schedule for 90 Minute Consultation" at bounding box center [280, 475] width 229 height 30
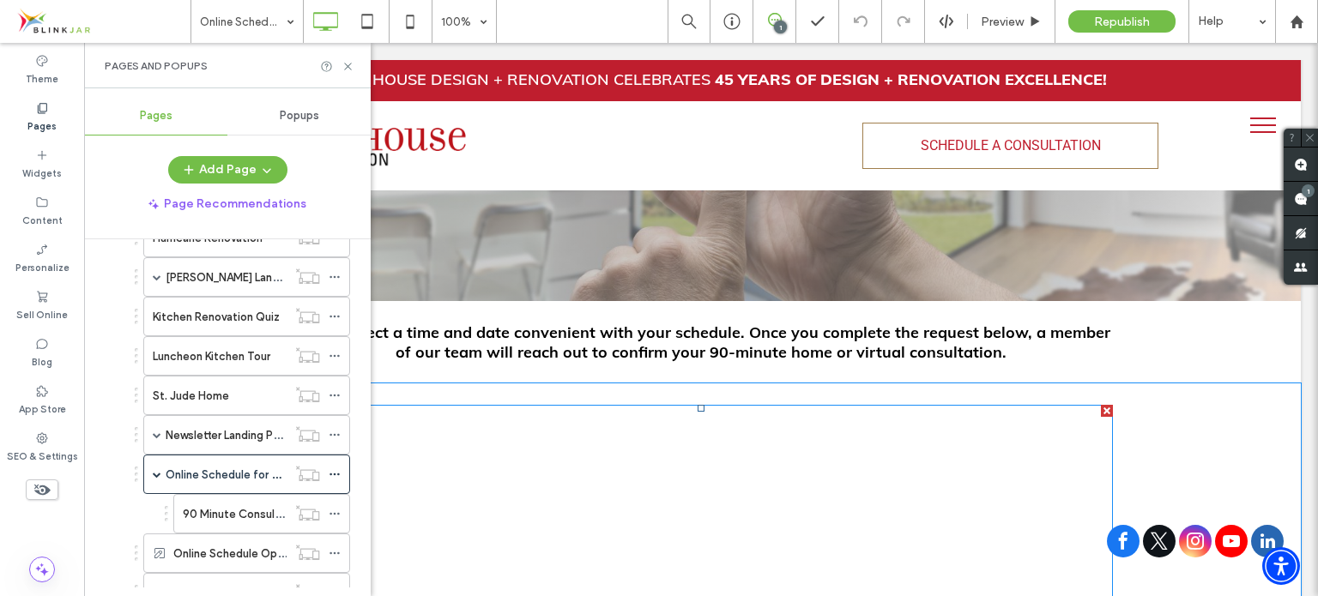
scroll to position [429, 0]
